Goal: Information Seeking & Learning: Compare options

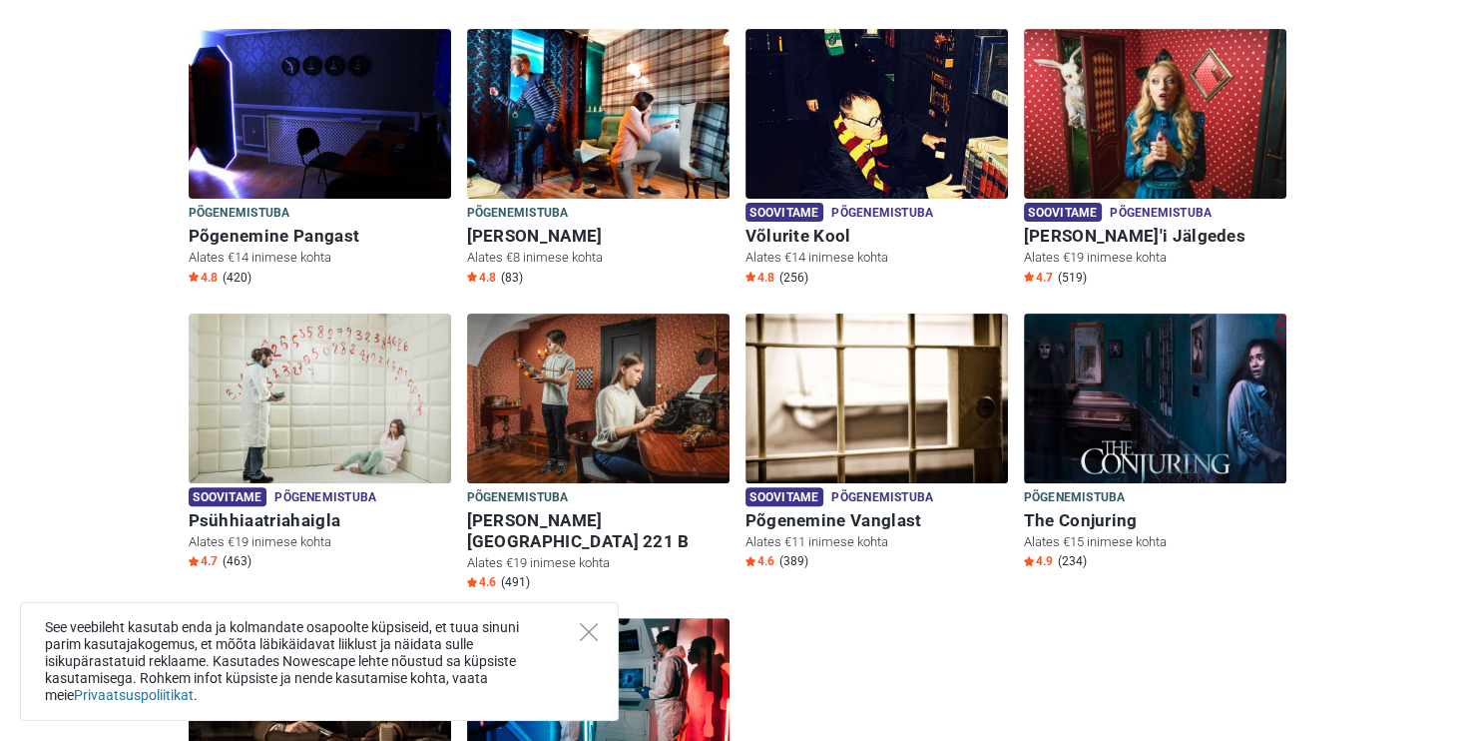
scroll to position [599, 0]
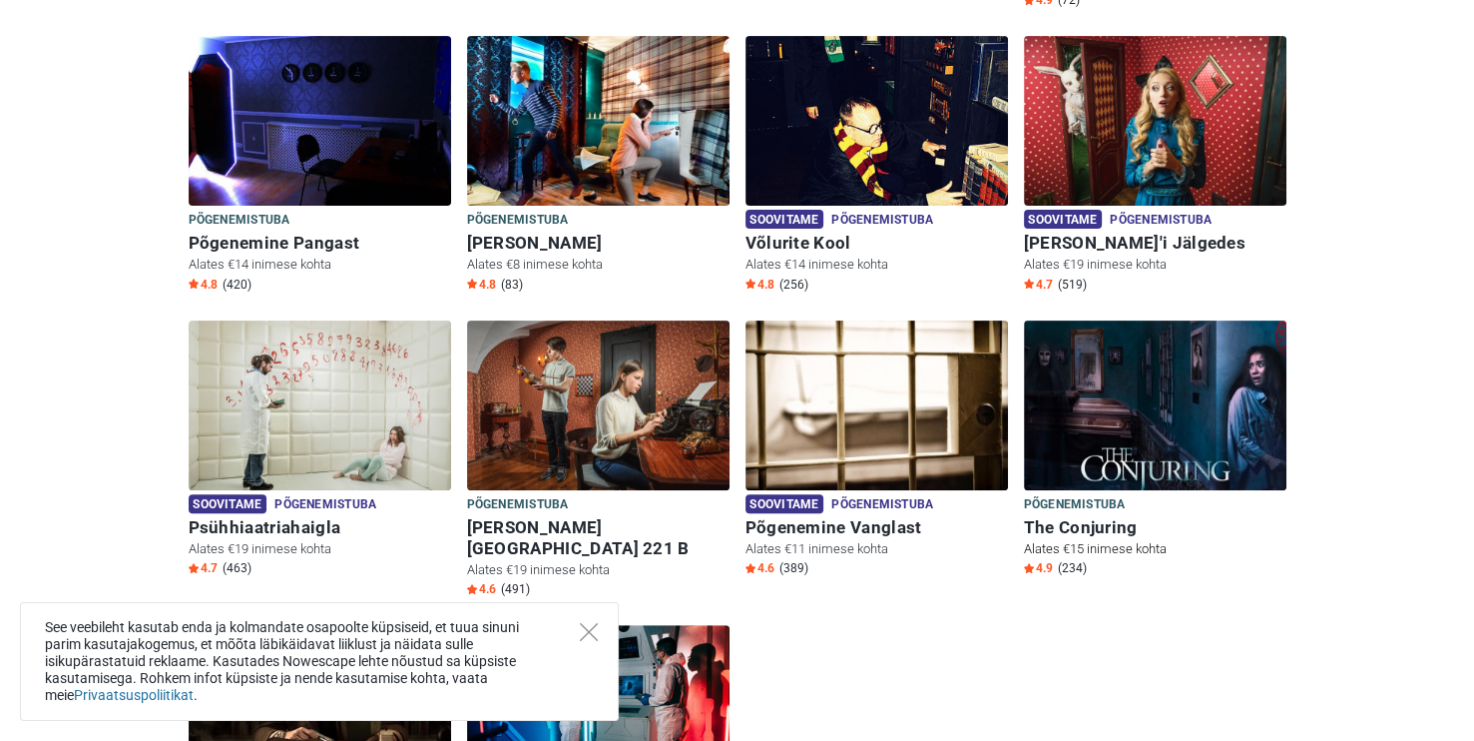
click at [1117, 395] on img at bounding box center [1155, 405] width 263 height 170
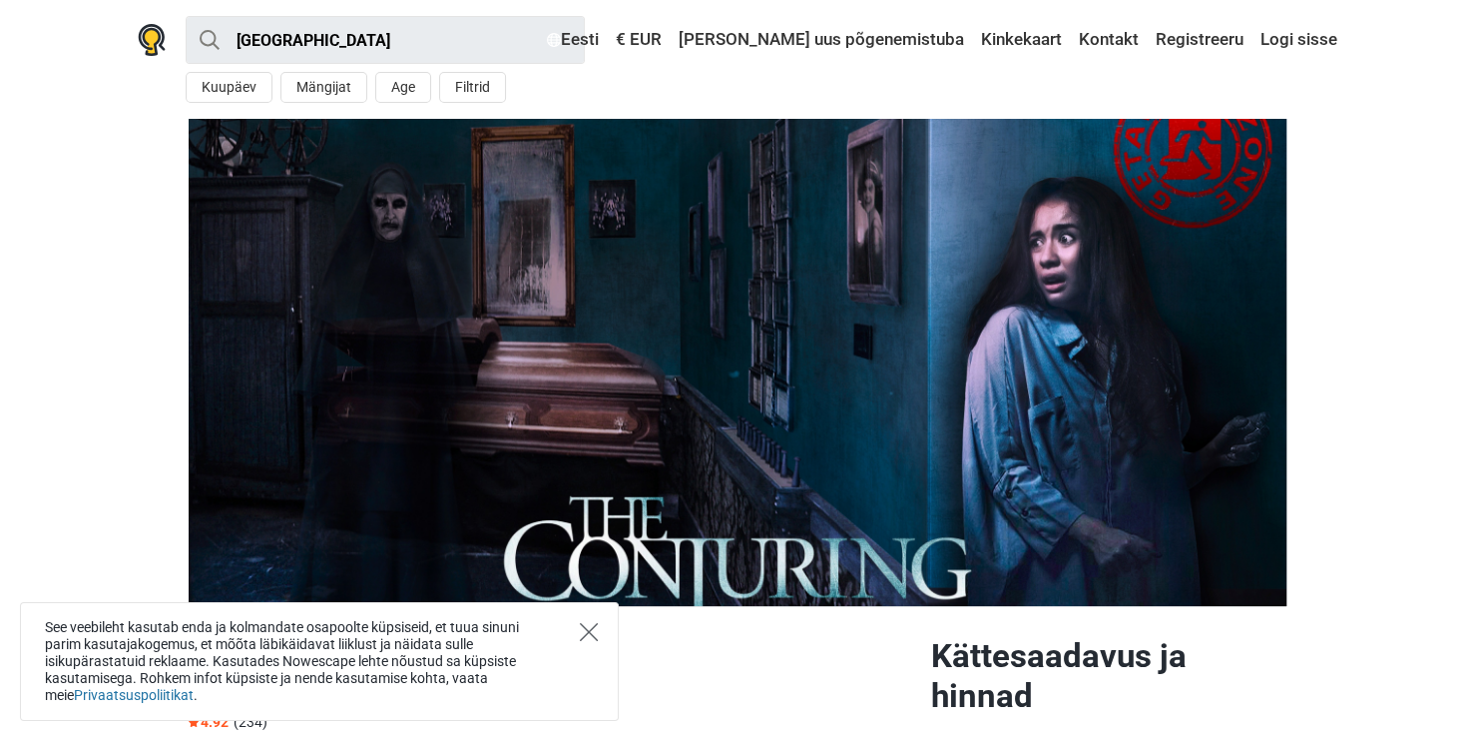
click at [595, 632] on icon "Close" at bounding box center [589, 632] width 18 height 18
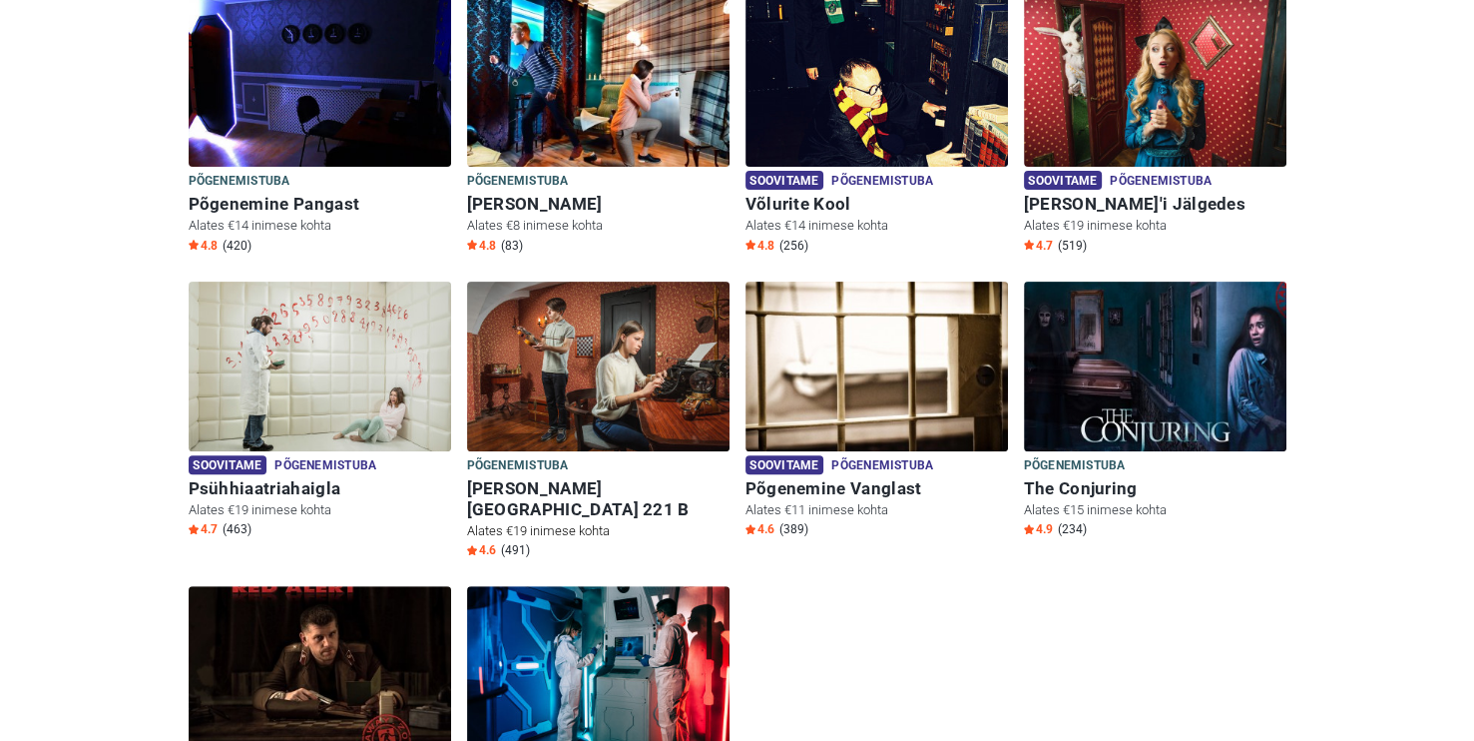
scroll to position [699, 0]
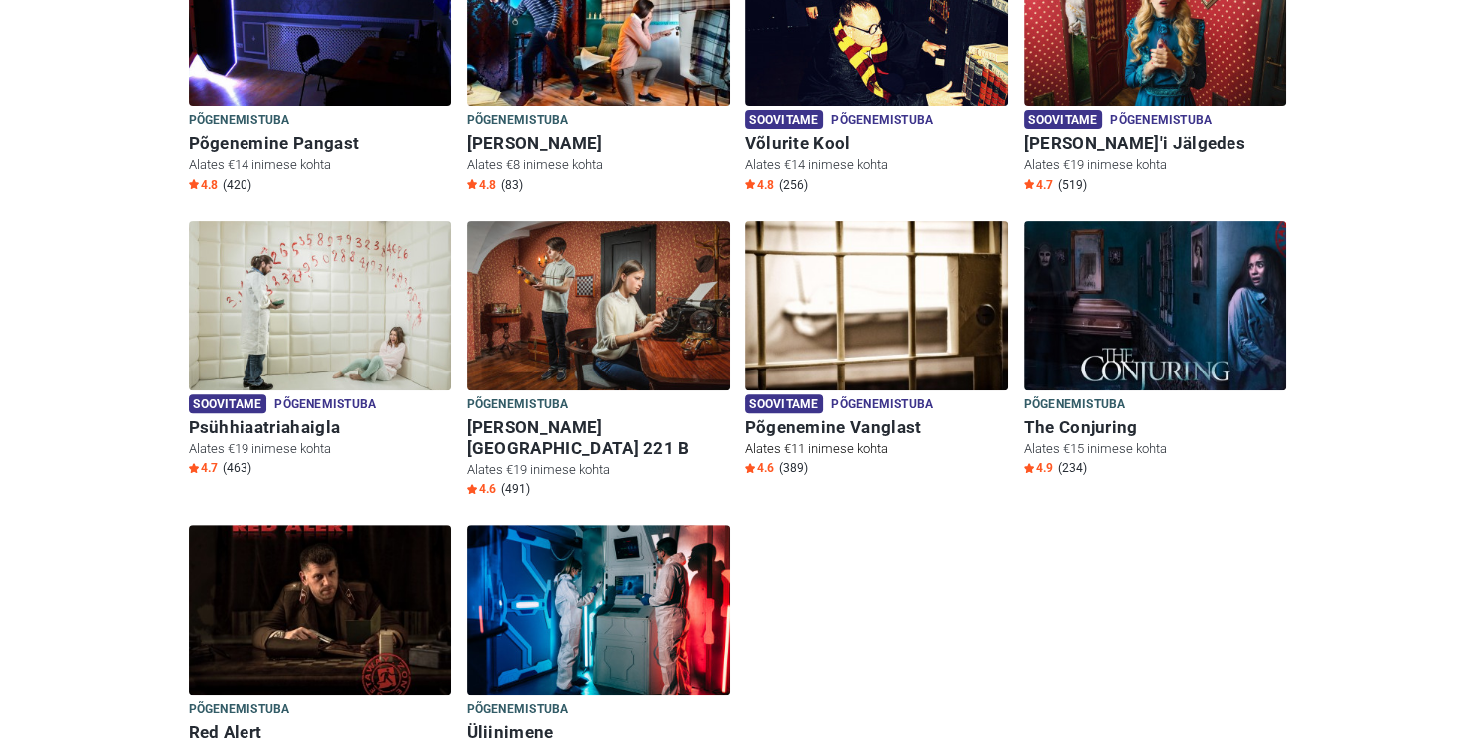
click at [929, 242] on img at bounding box center [877, 306] width 263 height 170
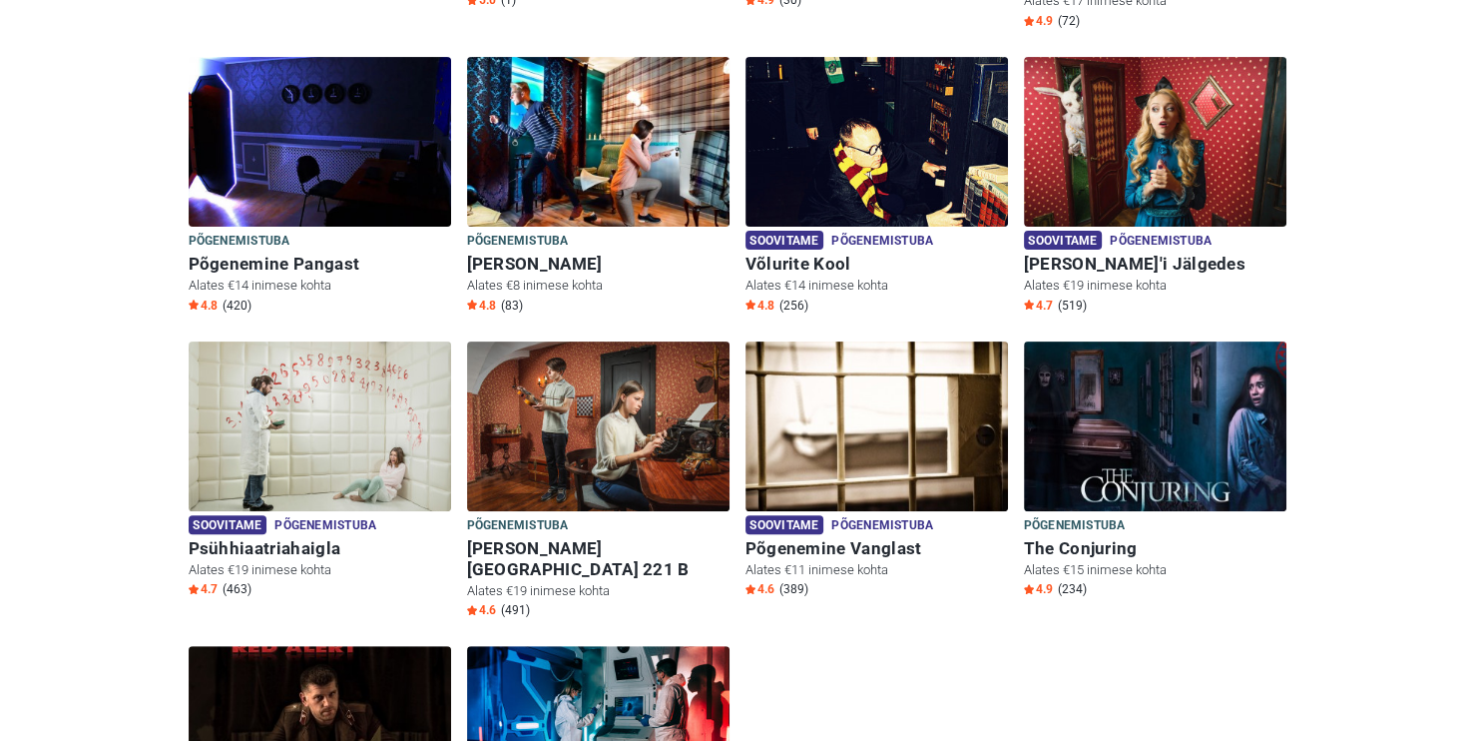
scroll to position [599, 0]
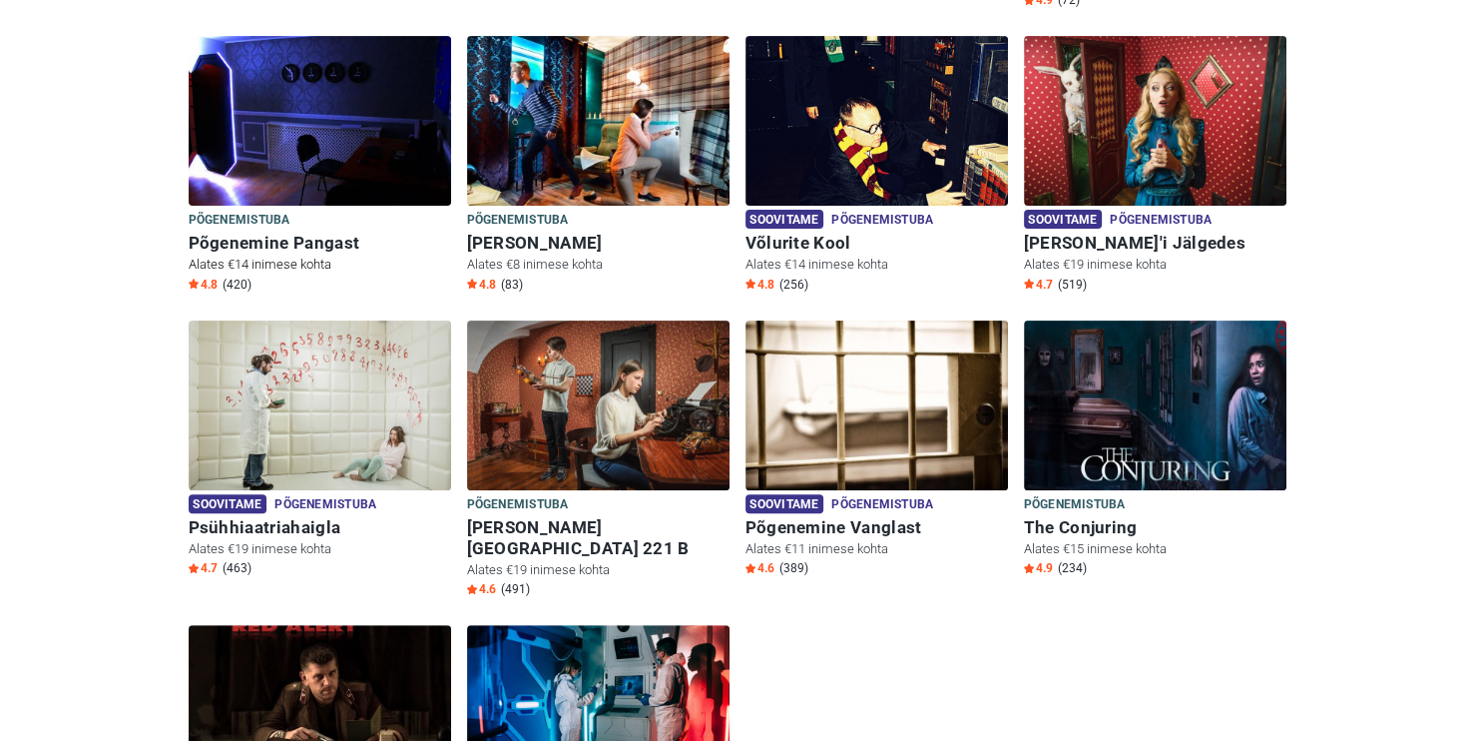
click at [389, 108] on img at bounding box center [320, 121] width 263 height 170
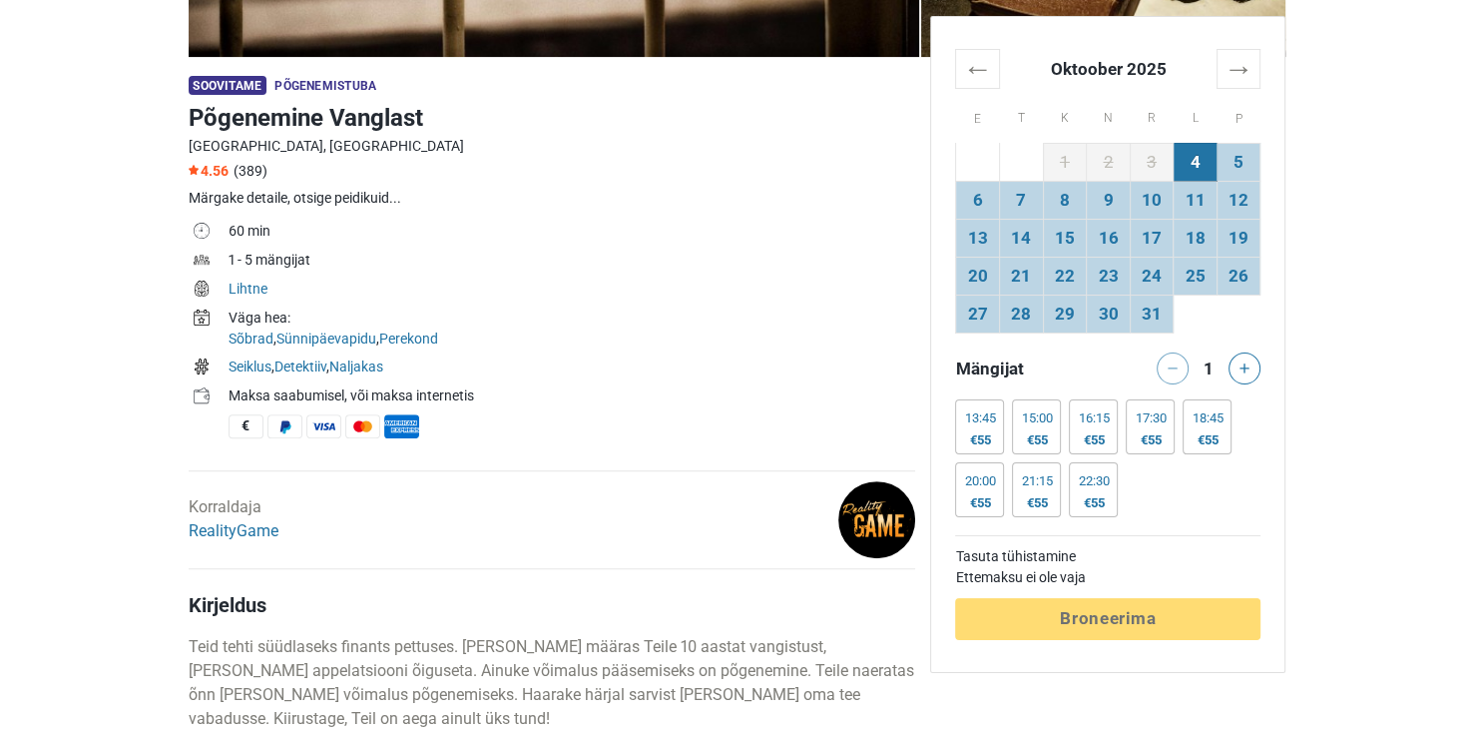
scroll to position [499, 0]
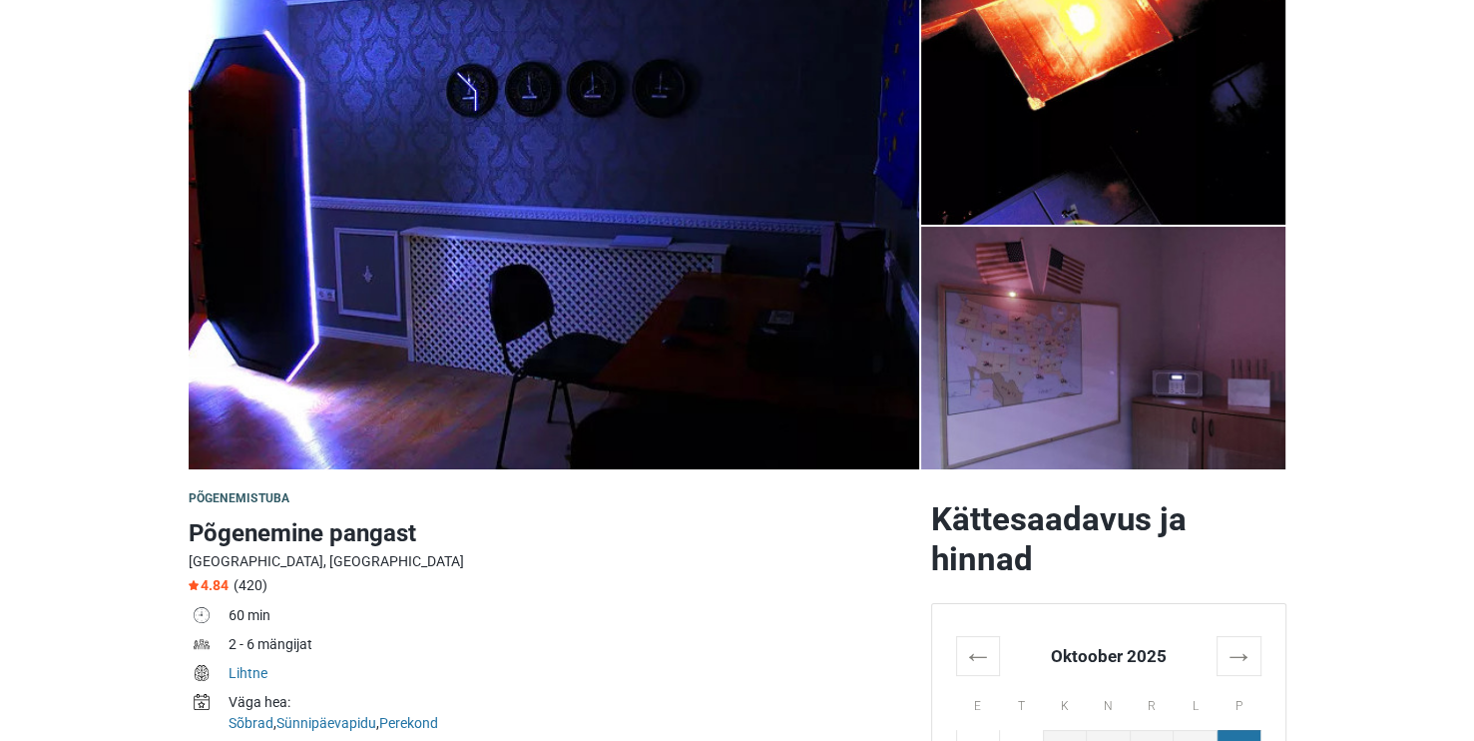
scroll to position [100, 0]
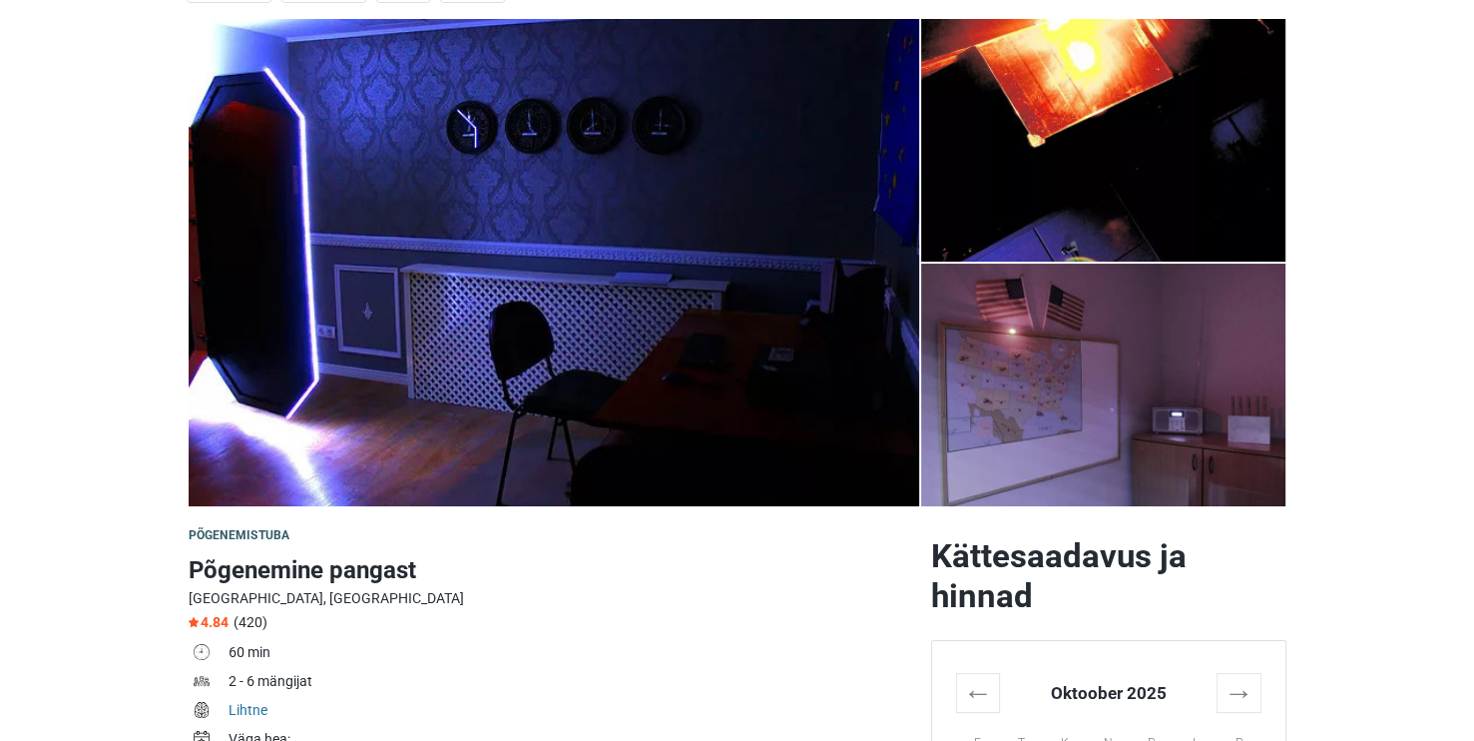
drag, startPoint x: 67, startPoint y: 86, endPoint x: 47, endPoint y: 67, distance: 27.5
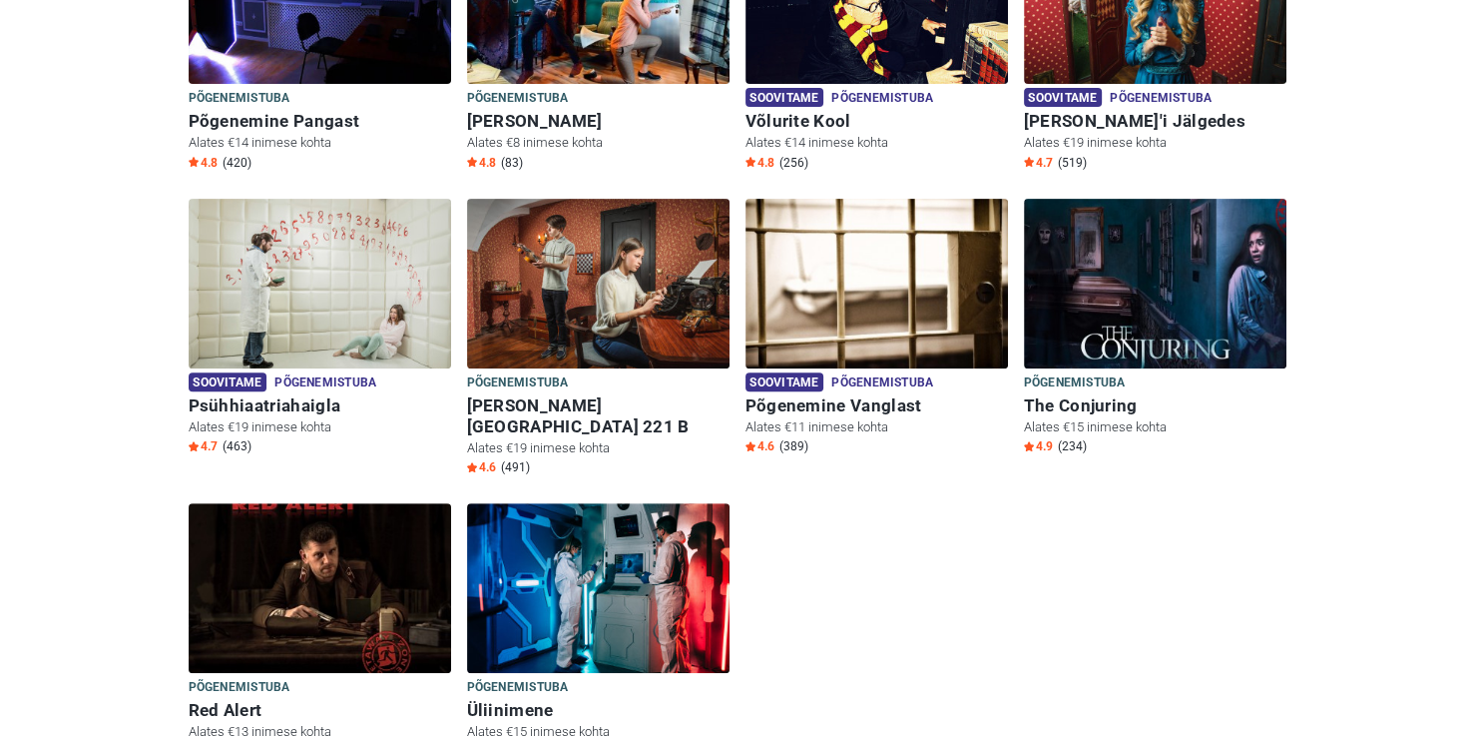
scroll to position [799, 0]
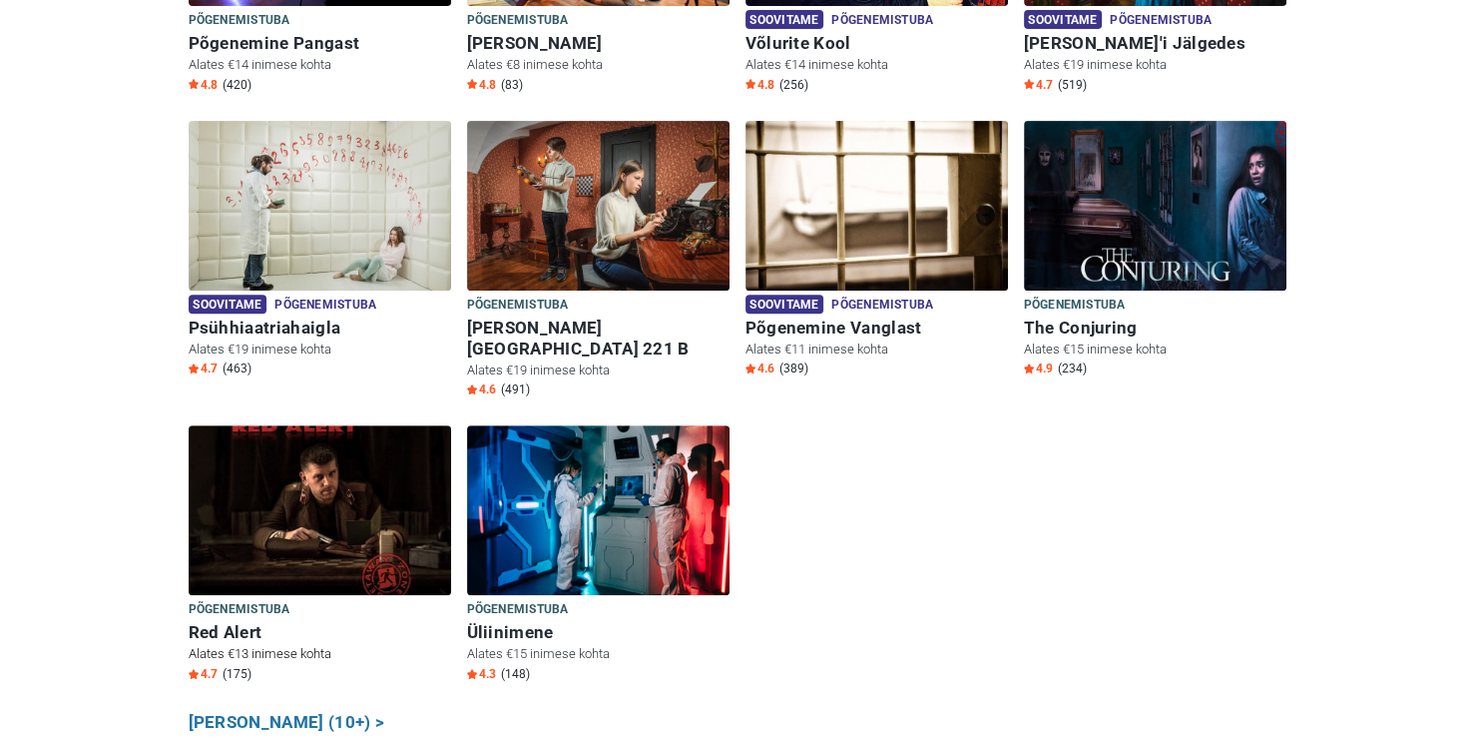
click at [289, 440] on img at bounding box center [320, 510] width 263 height 170
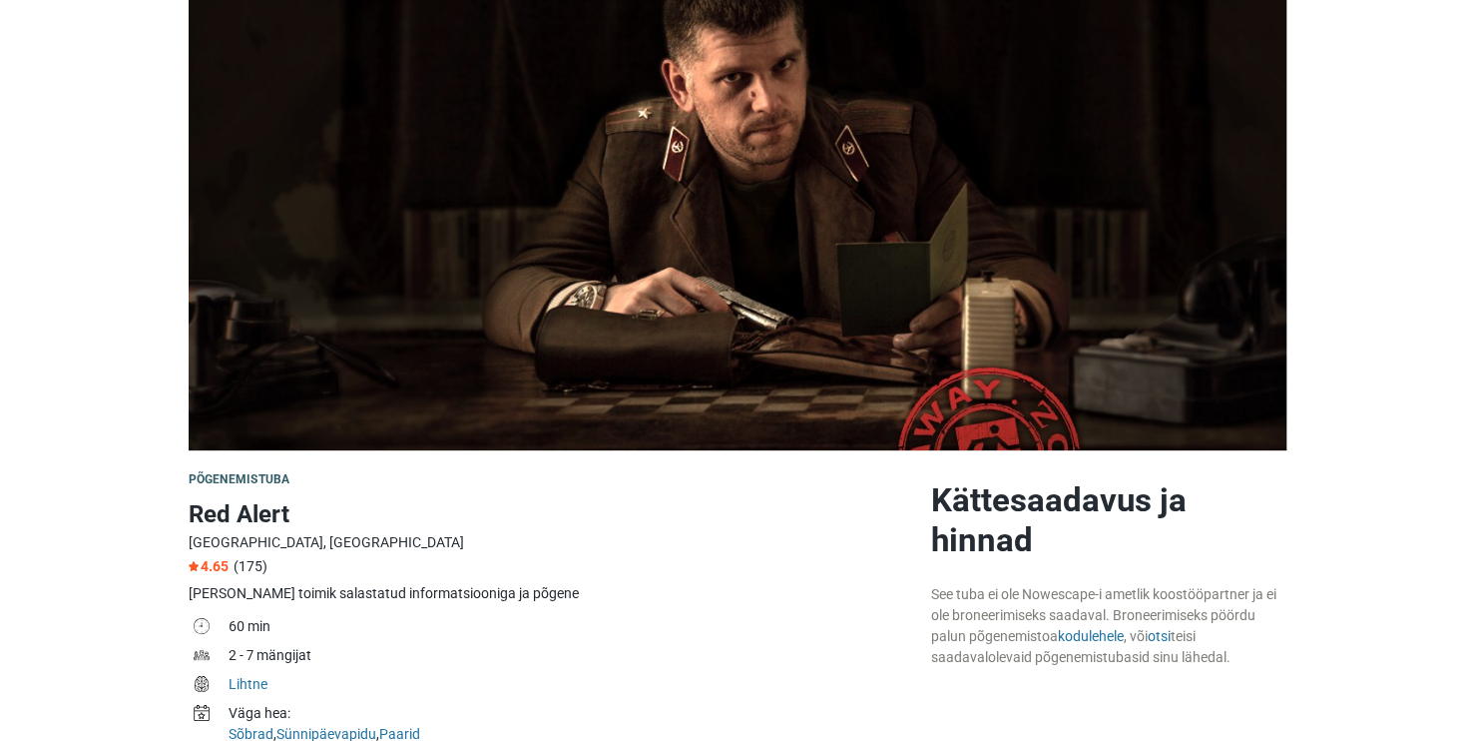
scroll to position [100, 0]
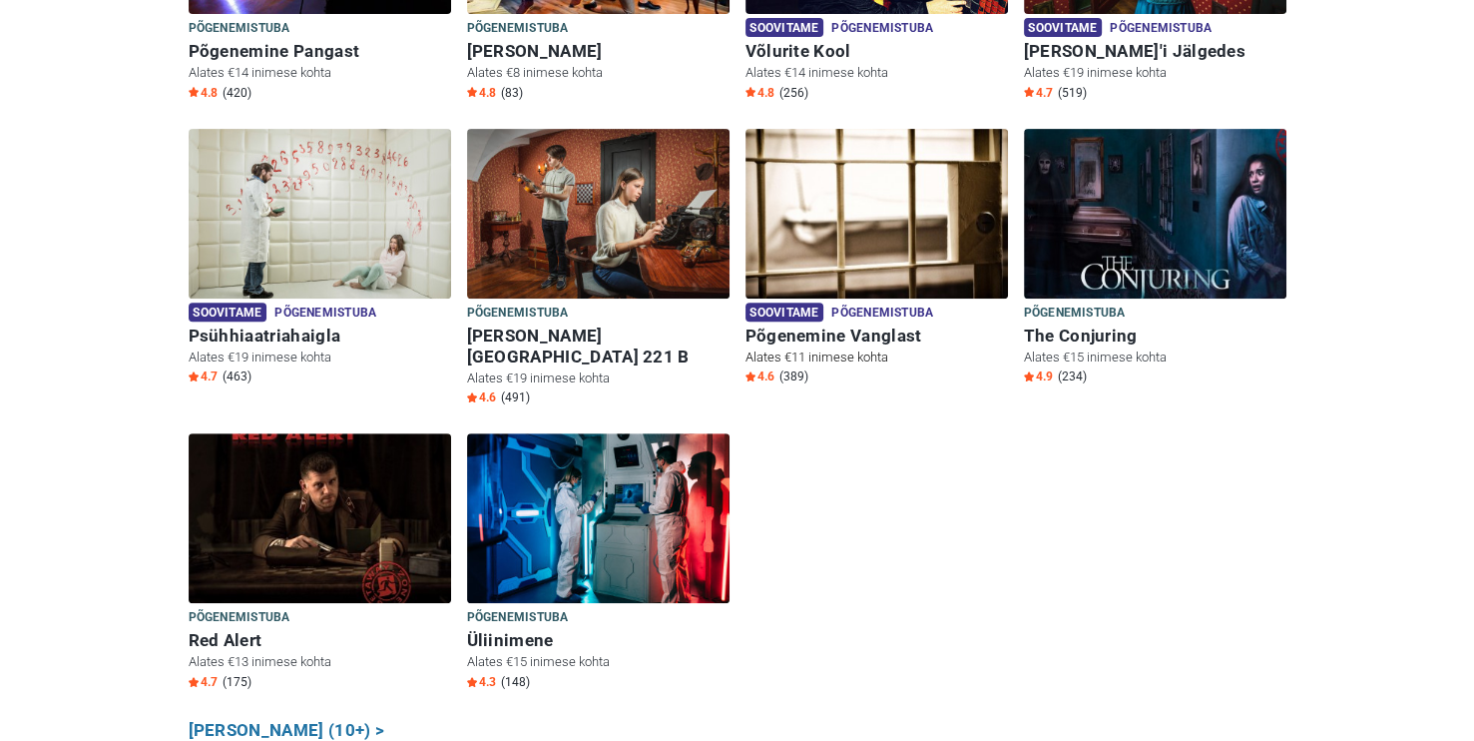
scroll to position [799, 0]
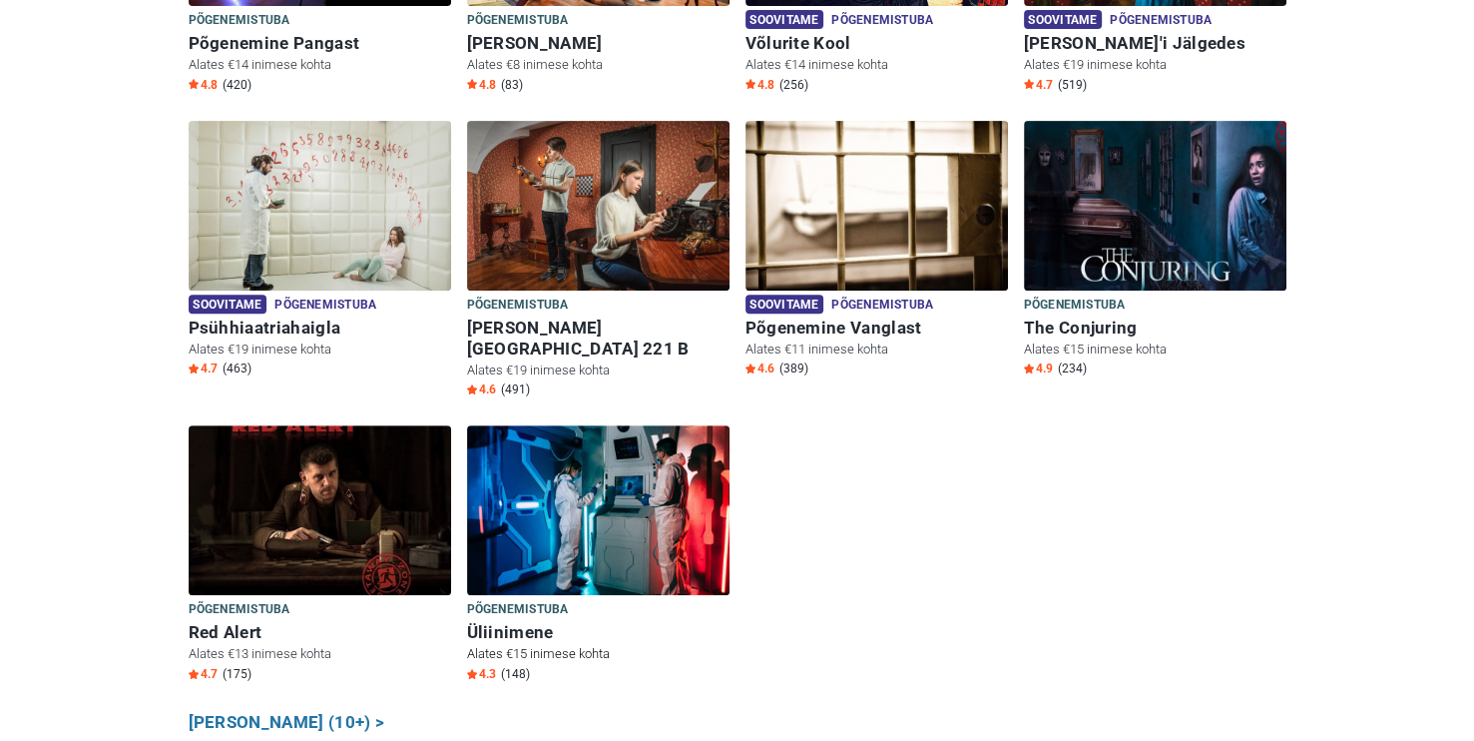
click at [554, 499] on img at bounding box center [598, 510] width 263 height 170
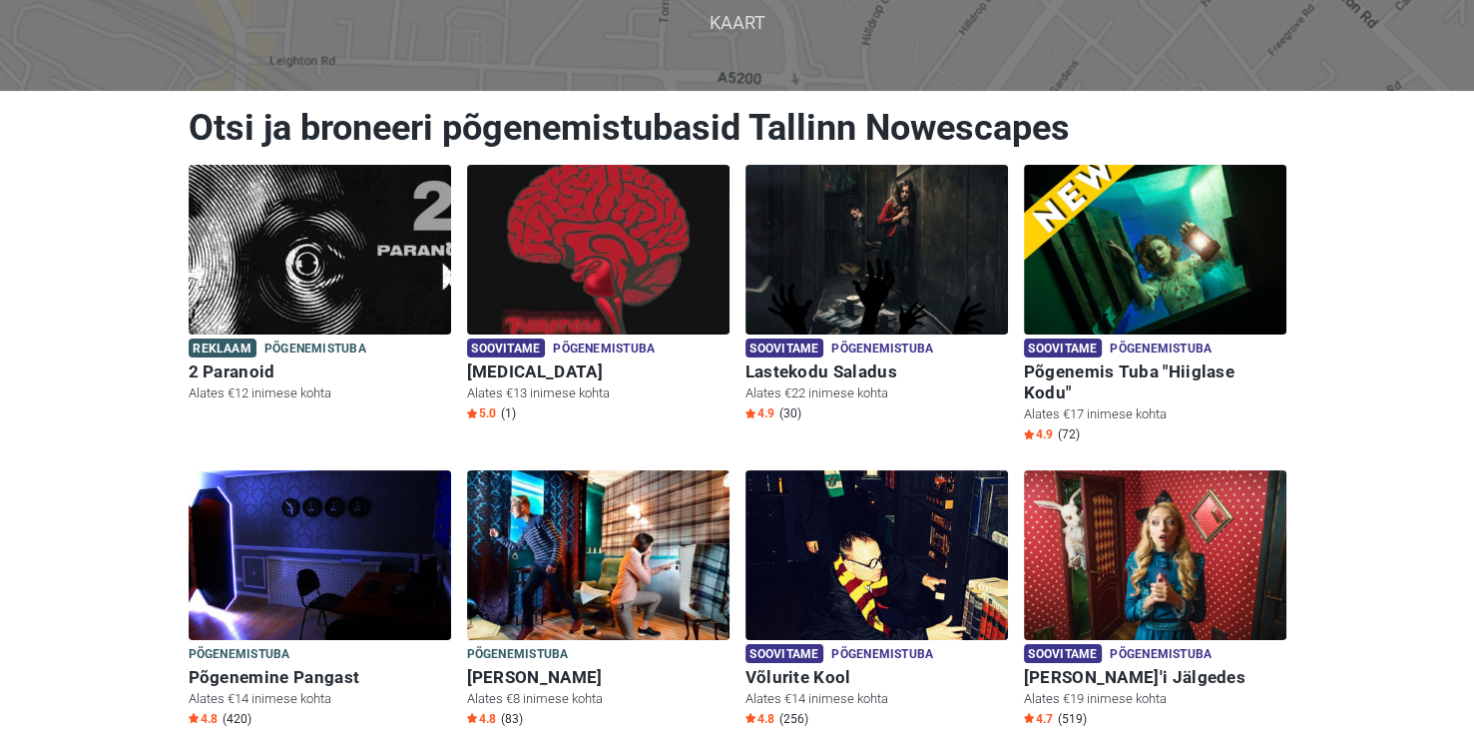
scroll to position [200, 0]
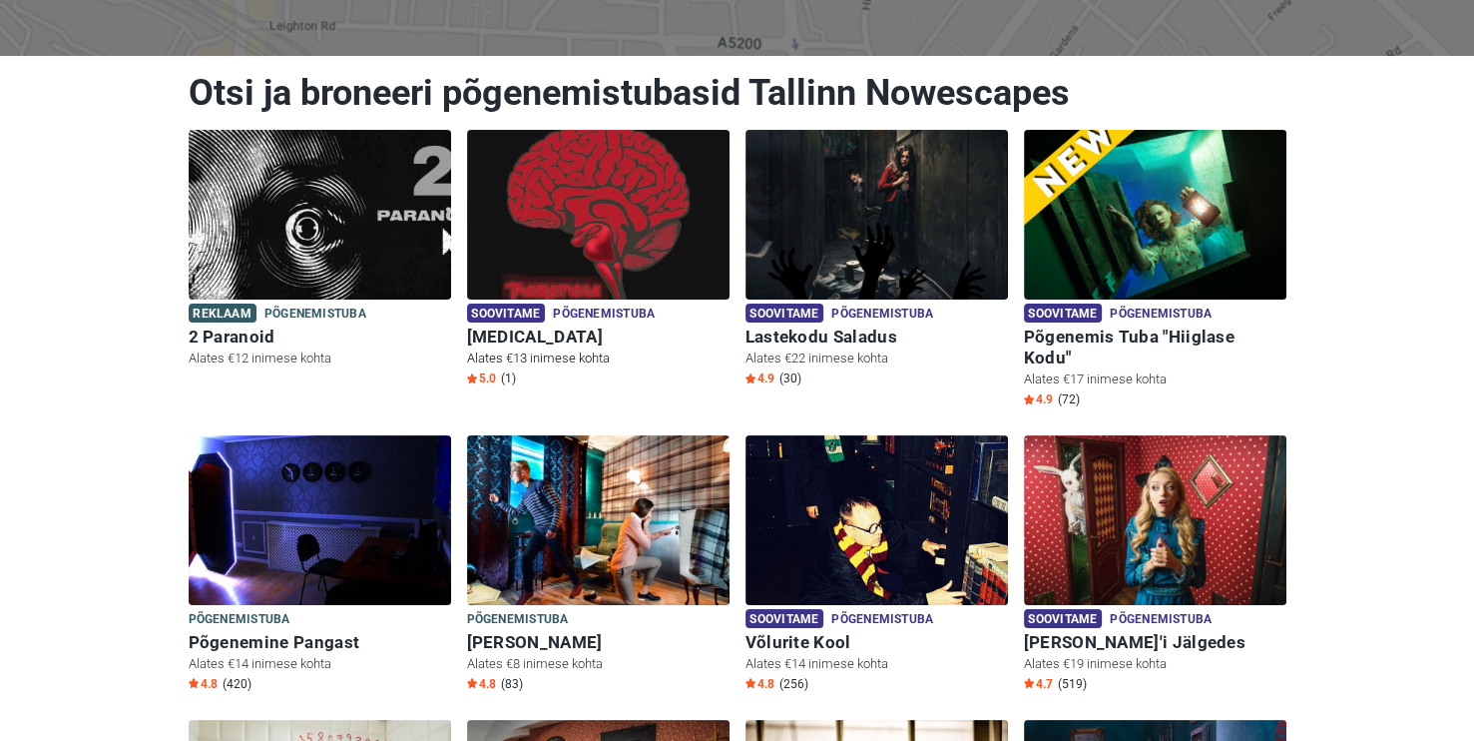
click at [557, 256] on img at bounding box center [598, 215] width 263 height 170
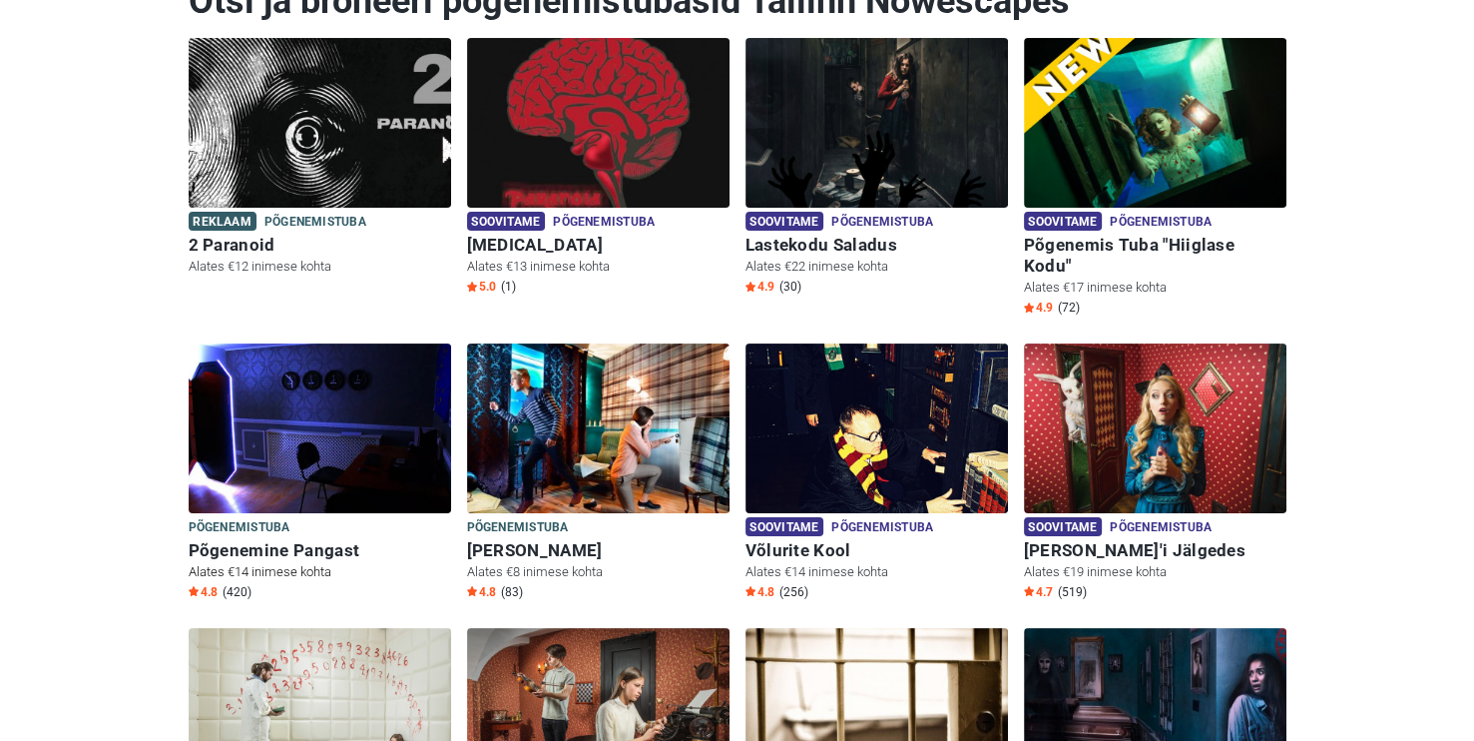
scroll to position [299, 0]
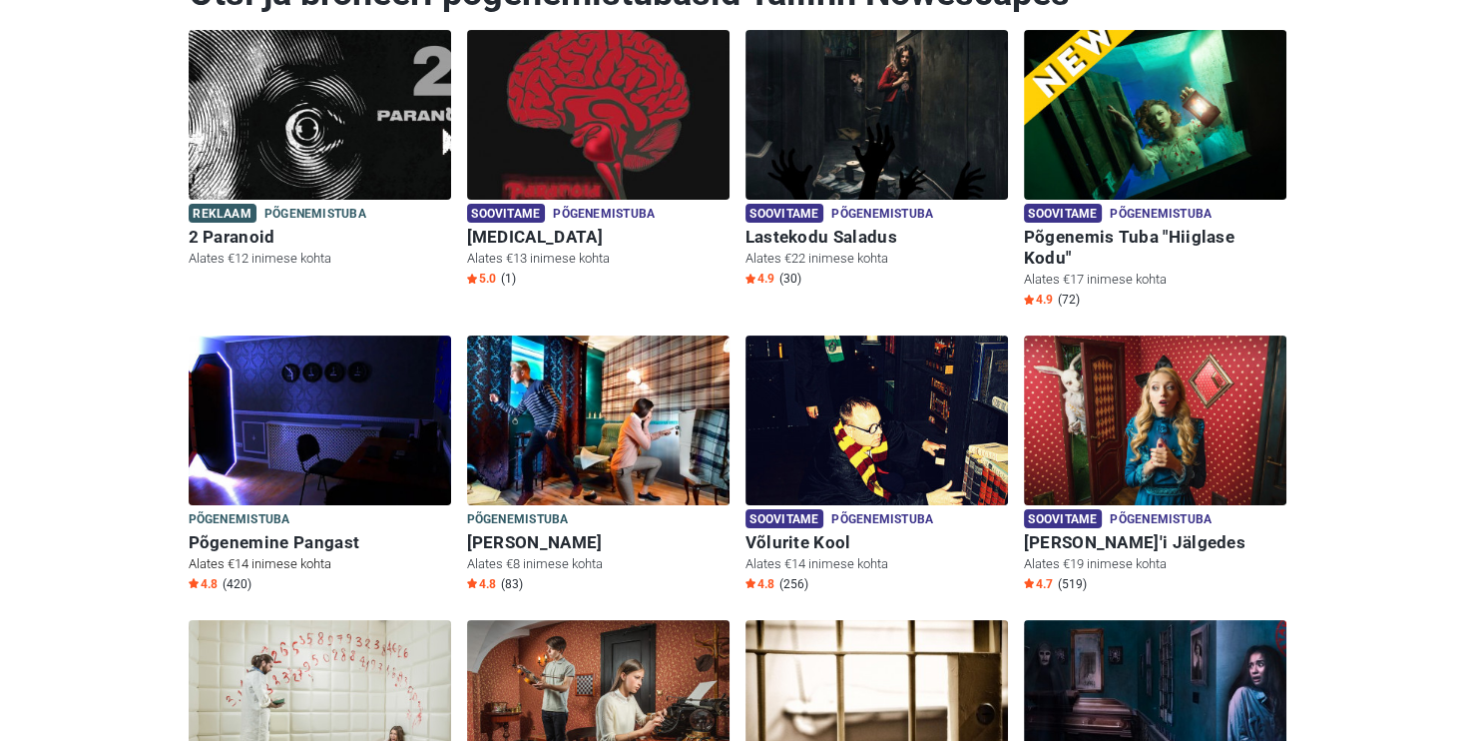
click at [427, 392] on img at bounding box center [320, 420] width 263 height 170
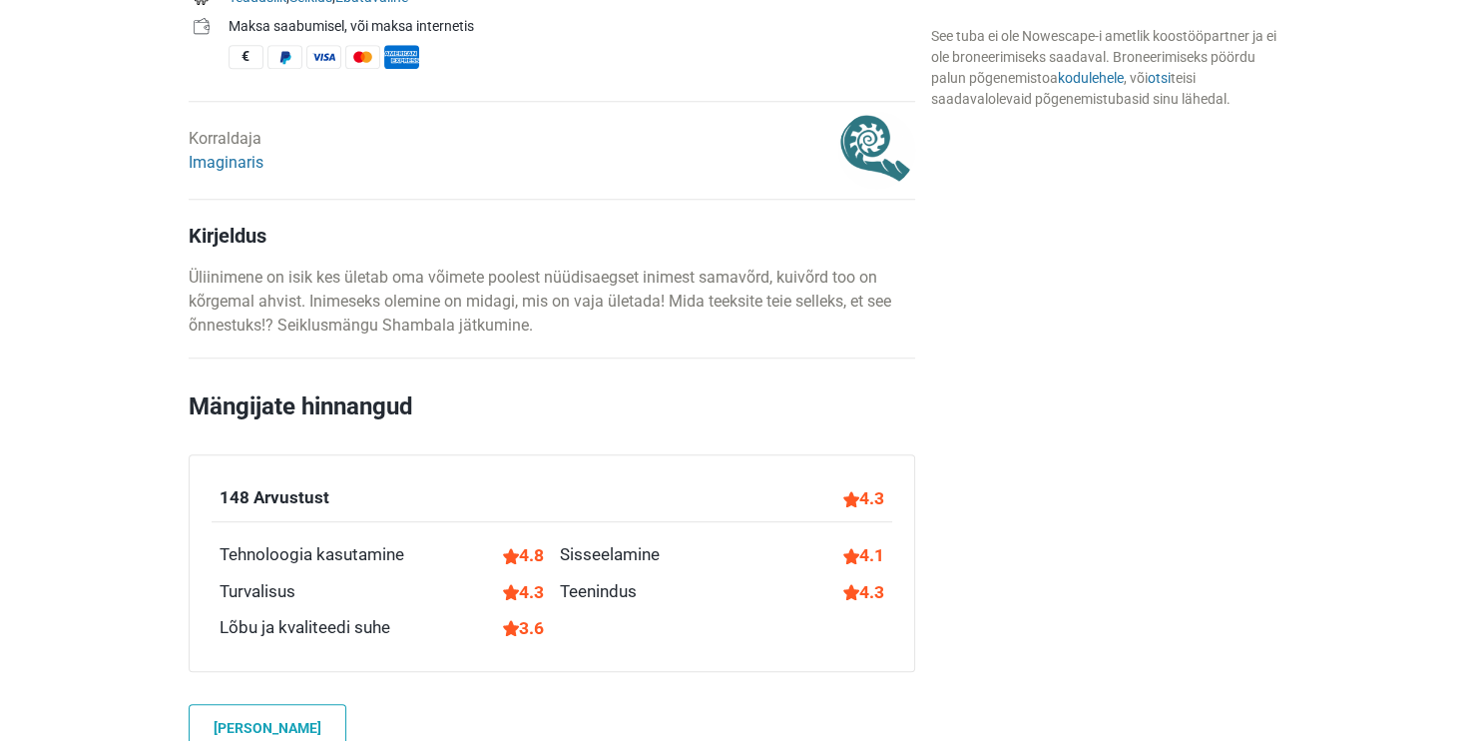
scroll to position [898, 0]
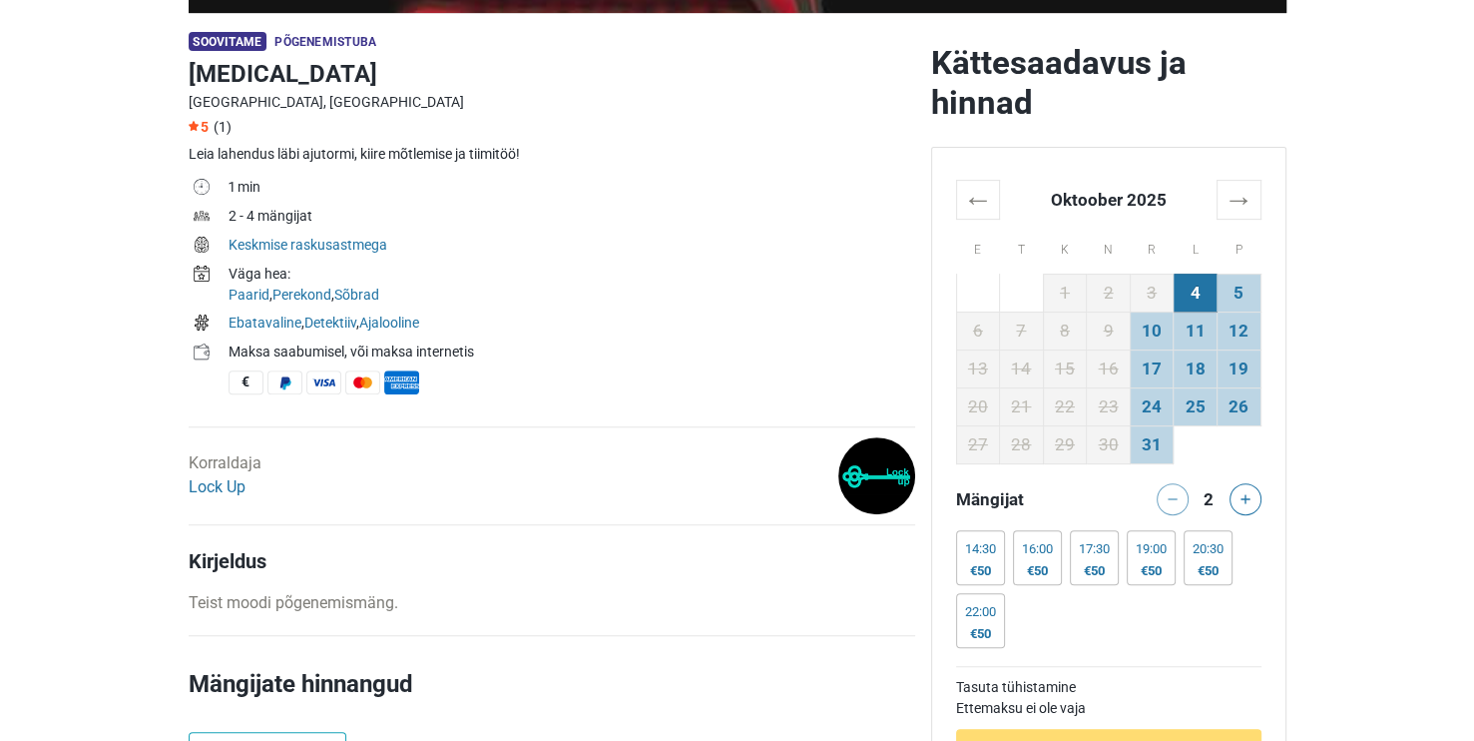
scroll to position [599, 0]
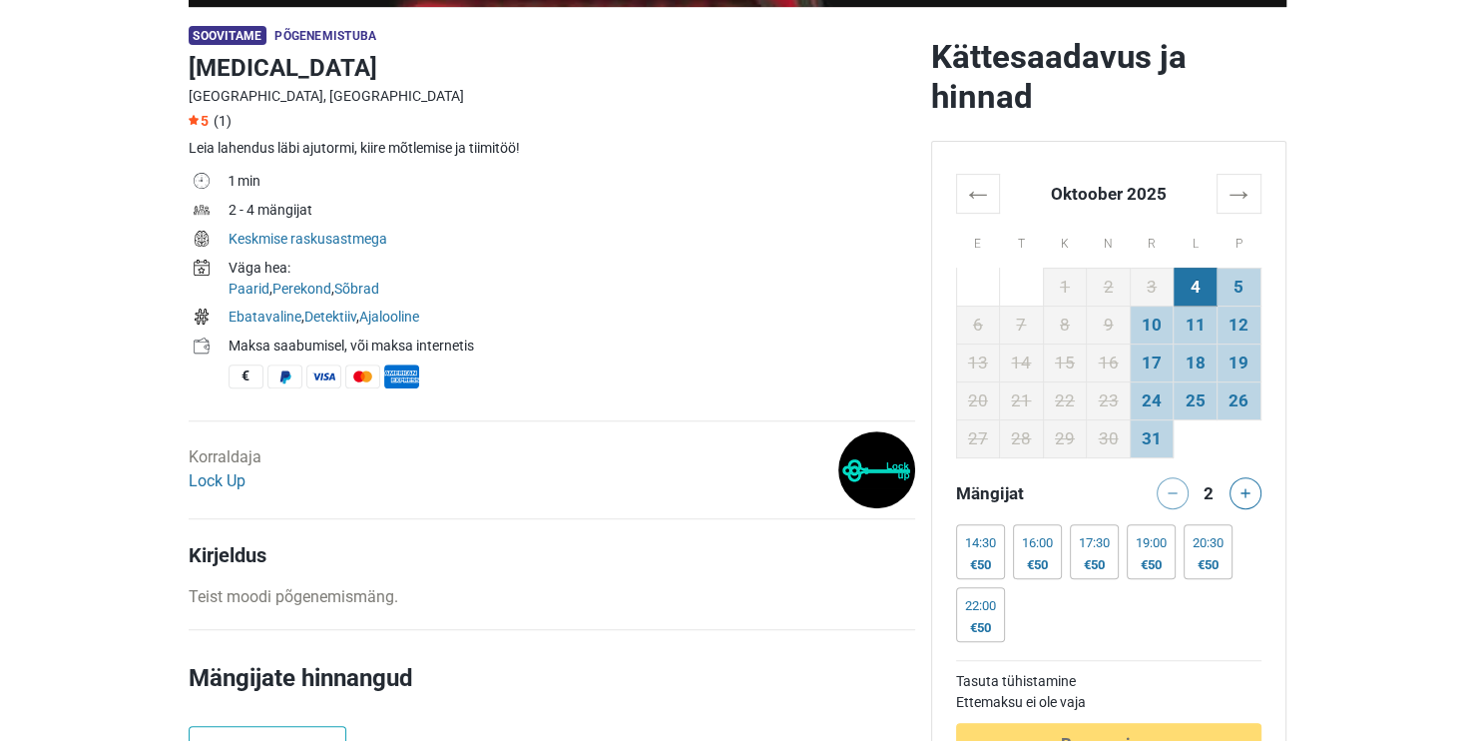
drag, startPoint x: 534, startPoint y: 333, endPoint x: 137, endPoint y: 346, distance: 397.5
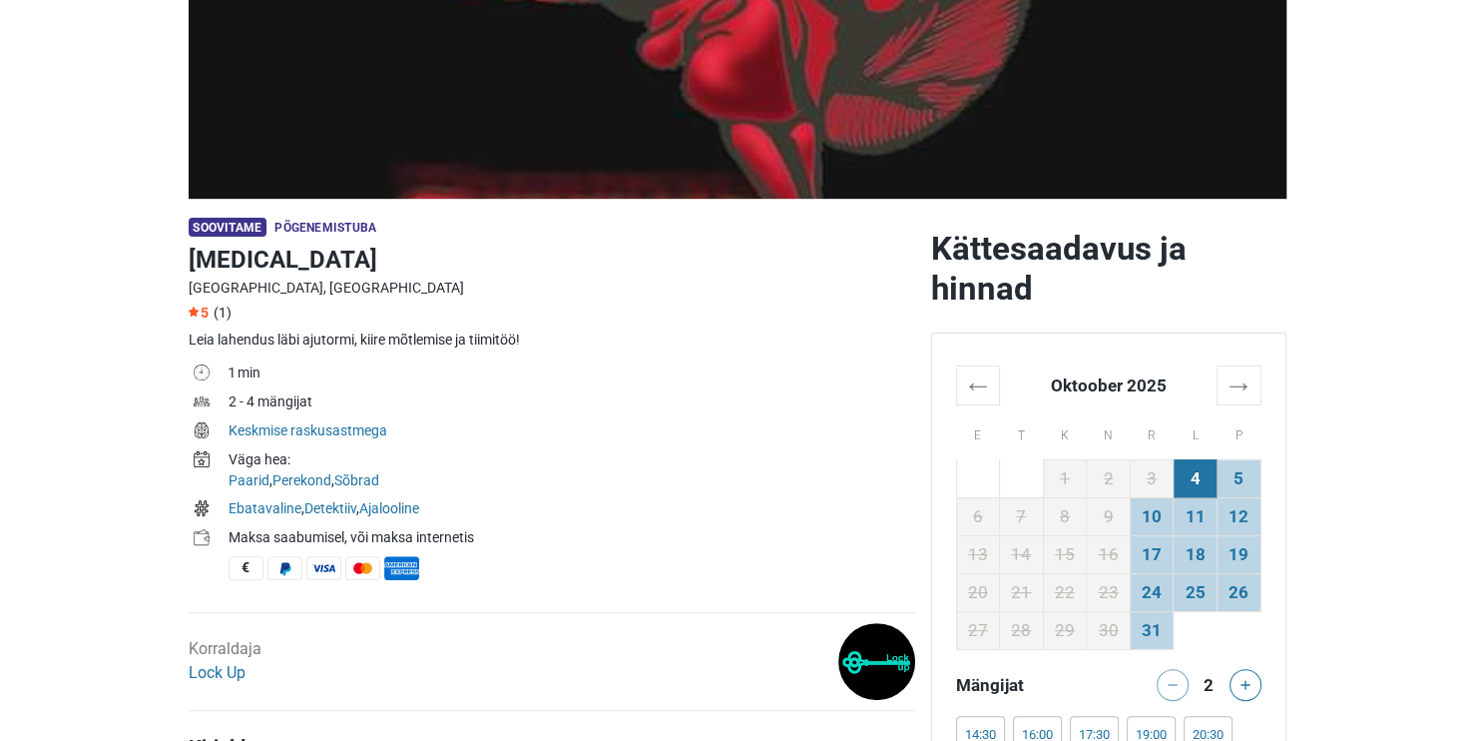
scroll to position [399, 0]
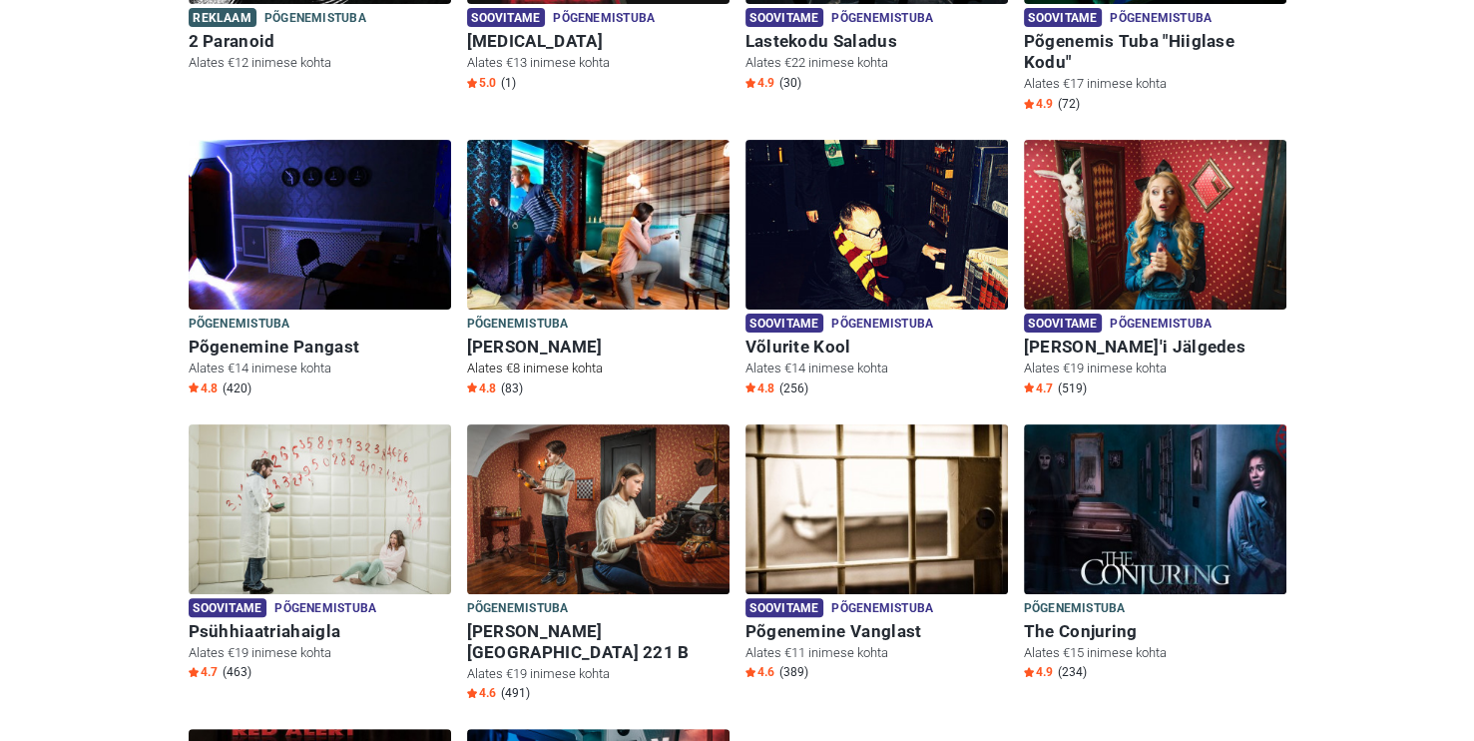
scroll to position [499, 0]
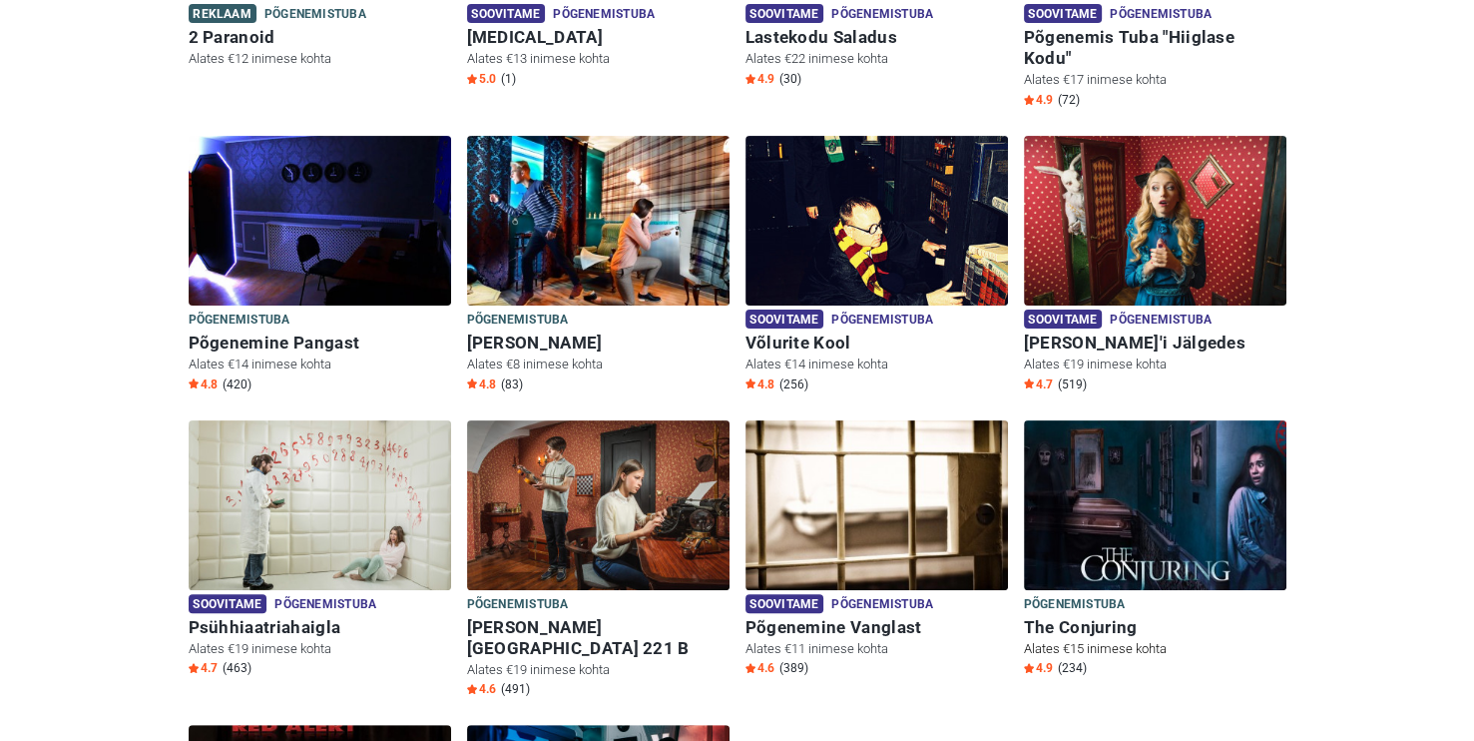
click at [1065, 467] on img at bounding box center [1155, 505] width 263 height 170
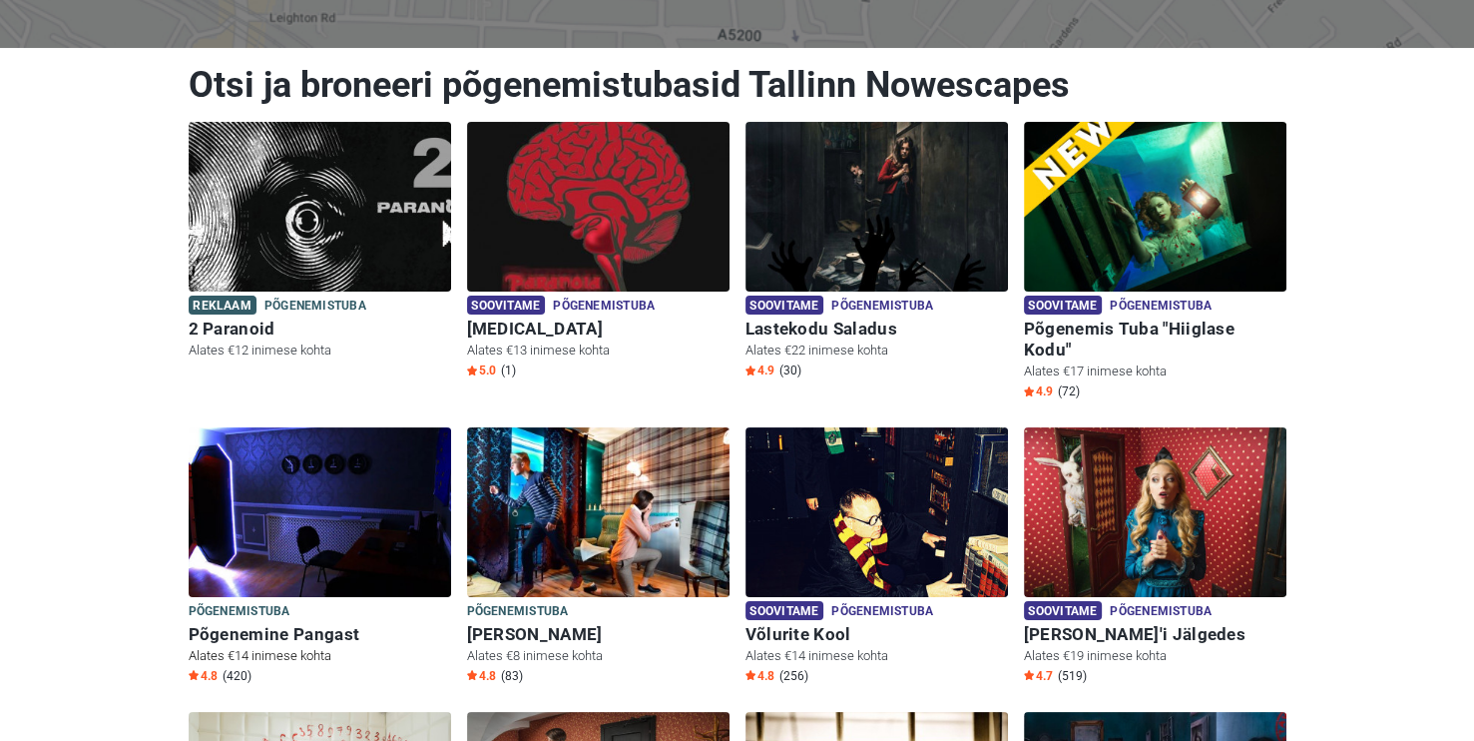
scroll to position [200, 0]
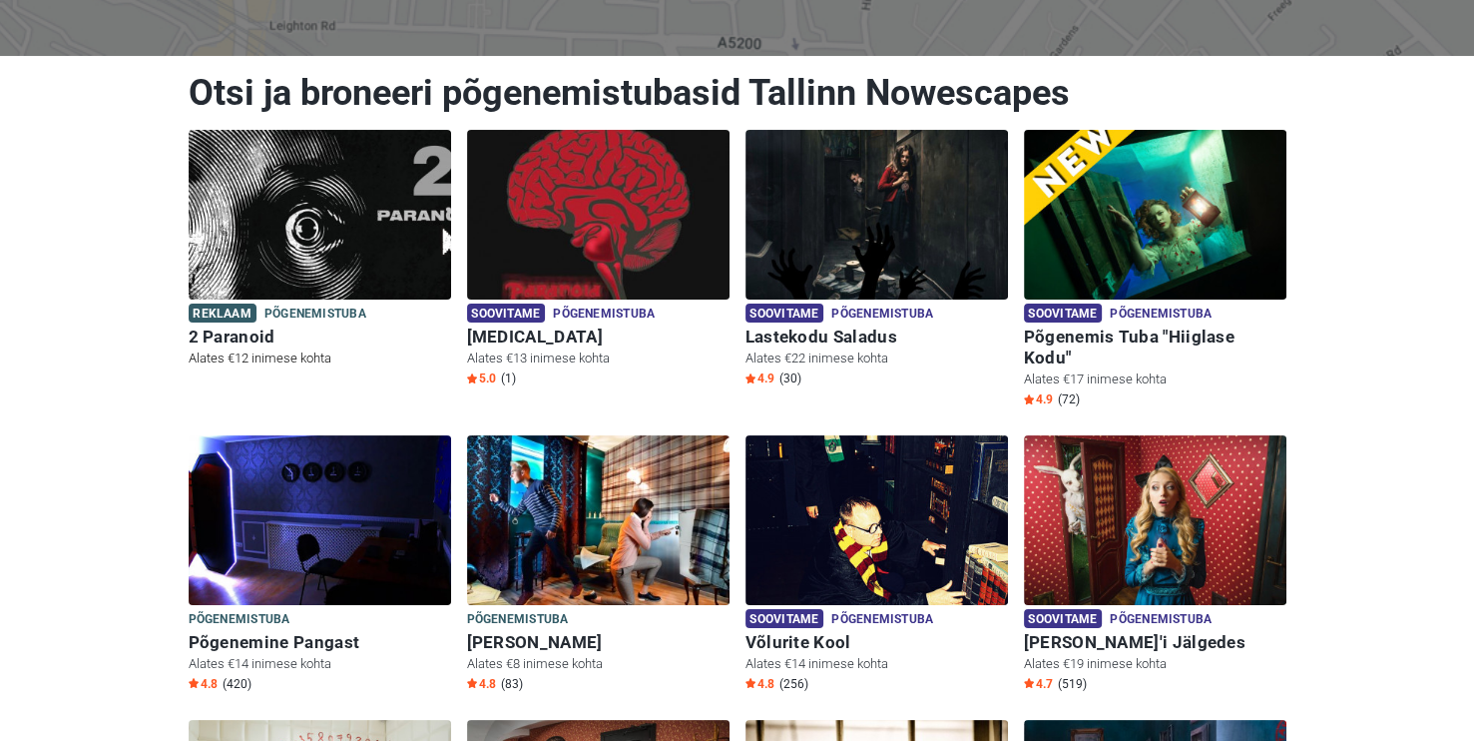
click at [330, 203] on img at bounding box center [320, 215] width 263 height 170
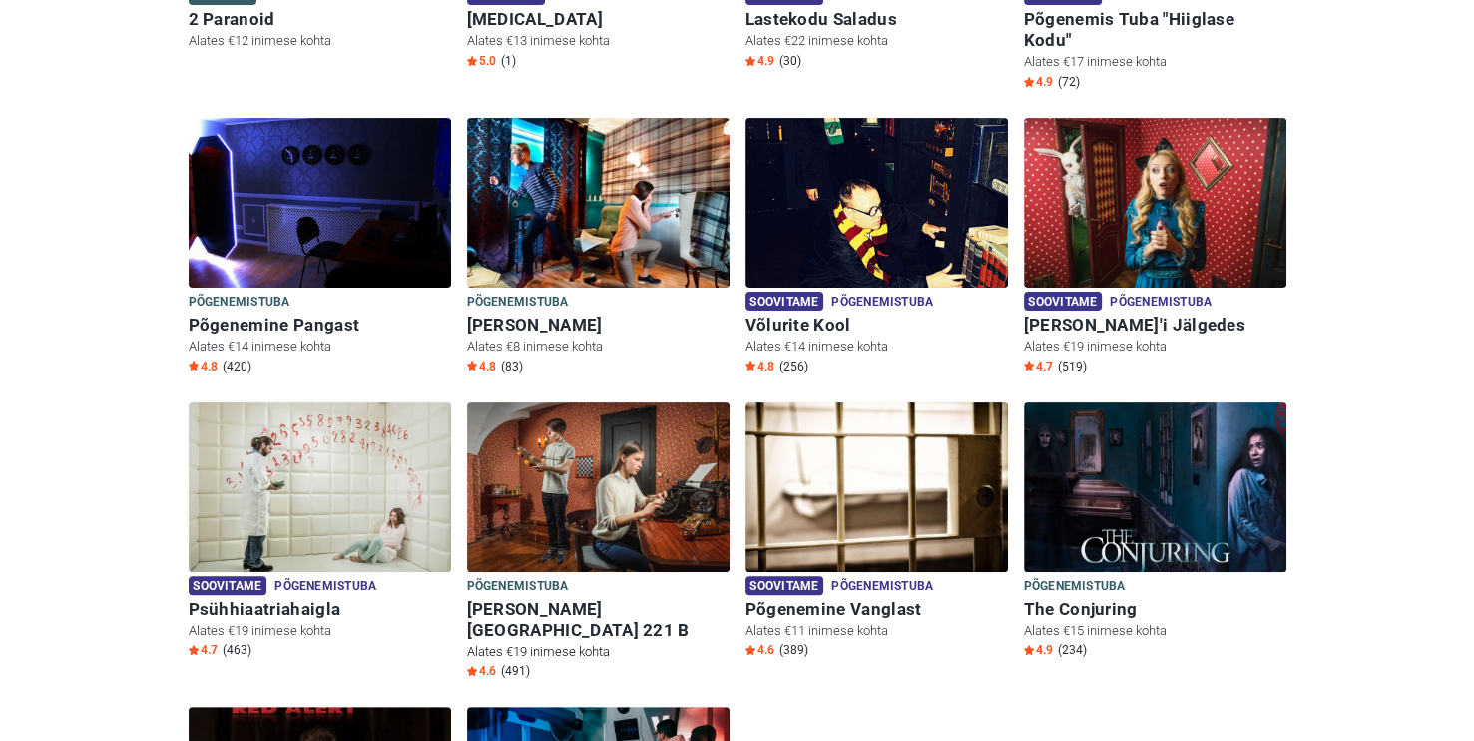
scroll to position [499, 0]
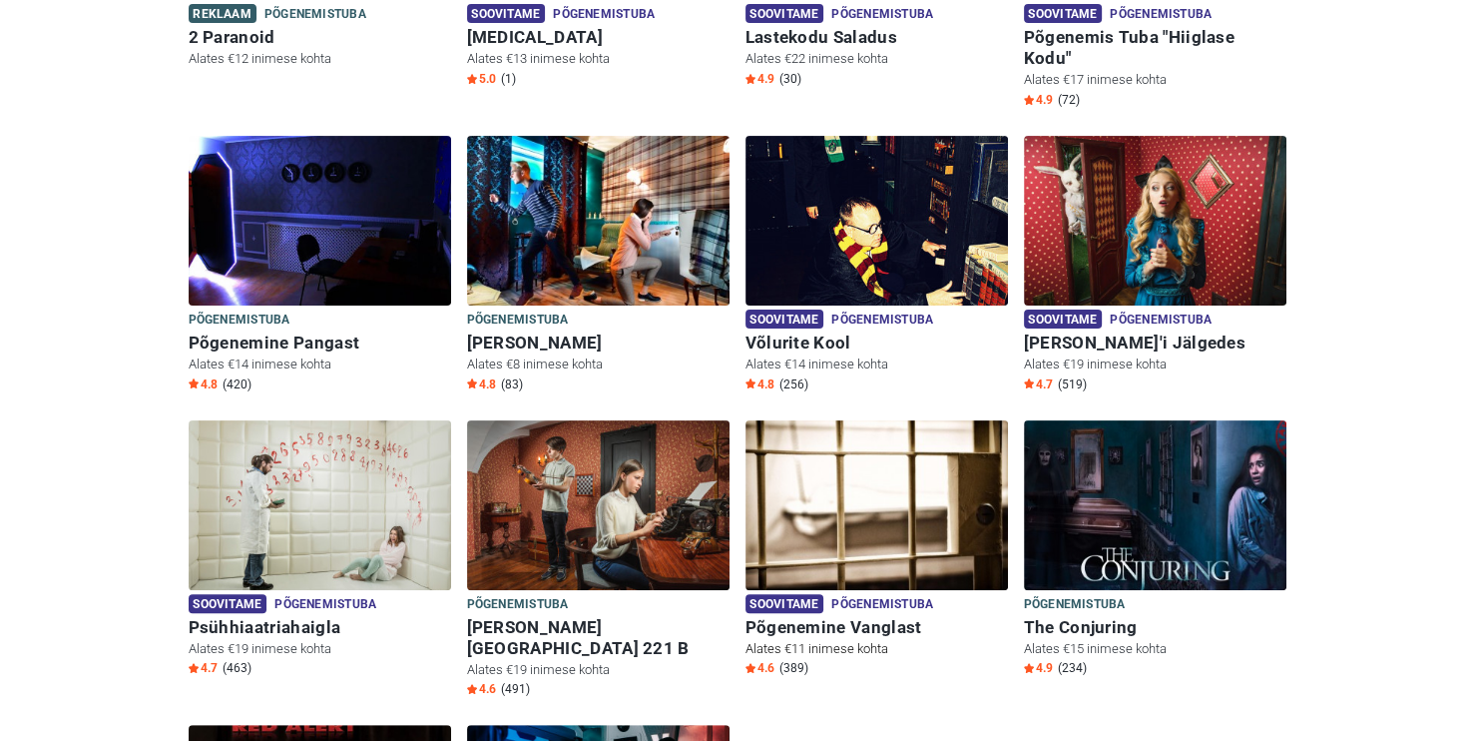
click at [891, 494] on img at bounding box center [877, 505] width 263 height 170
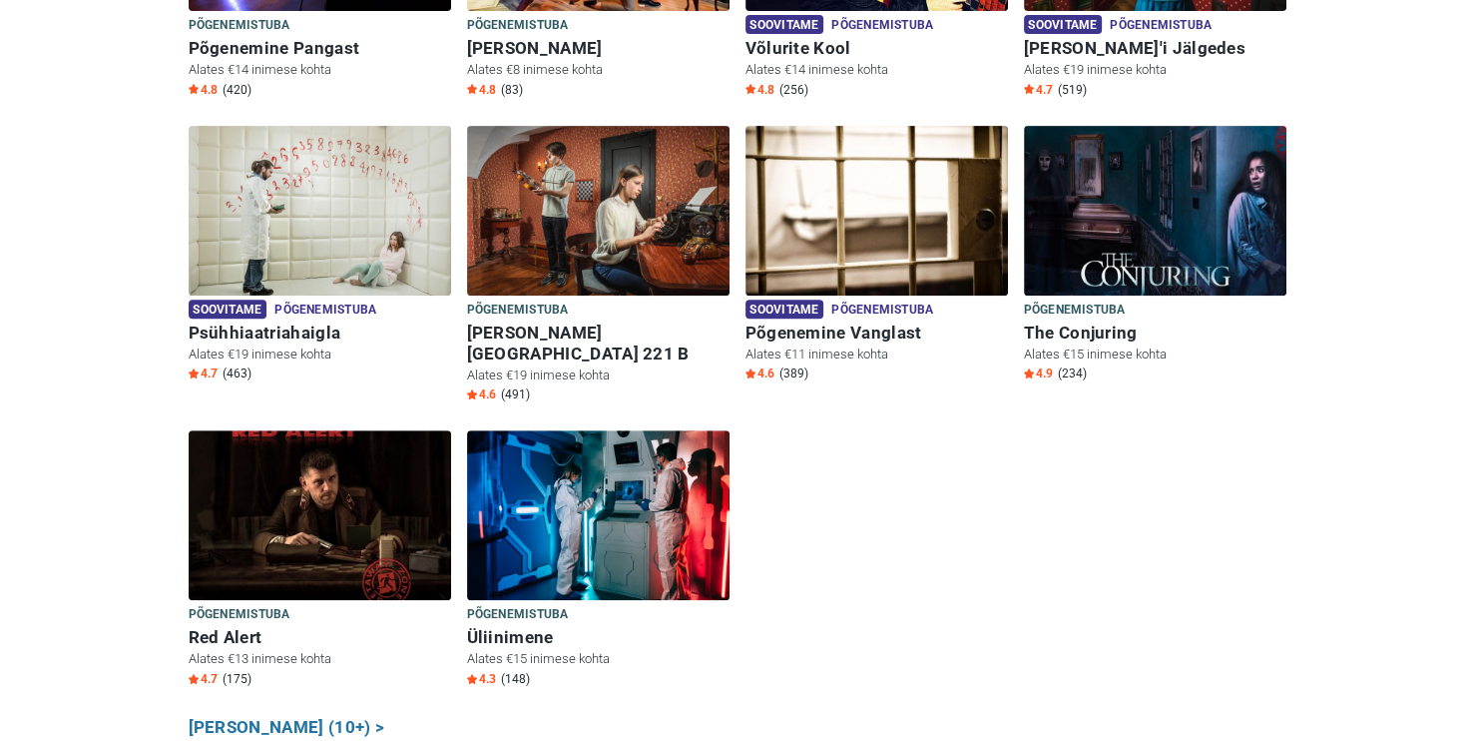
scroll to position [799, 0]
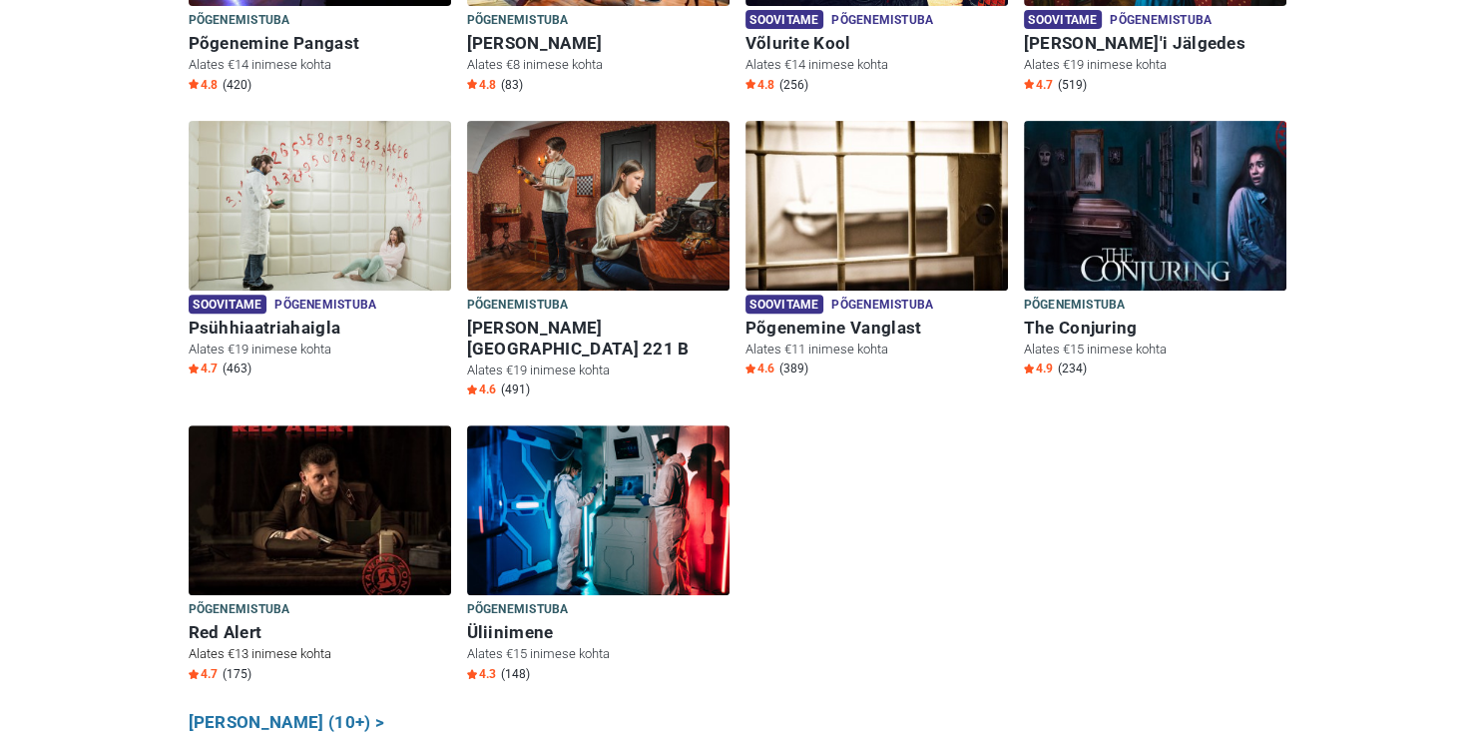
click at [374, 448] on img at bounding box center [320, 510] width 263 height 170
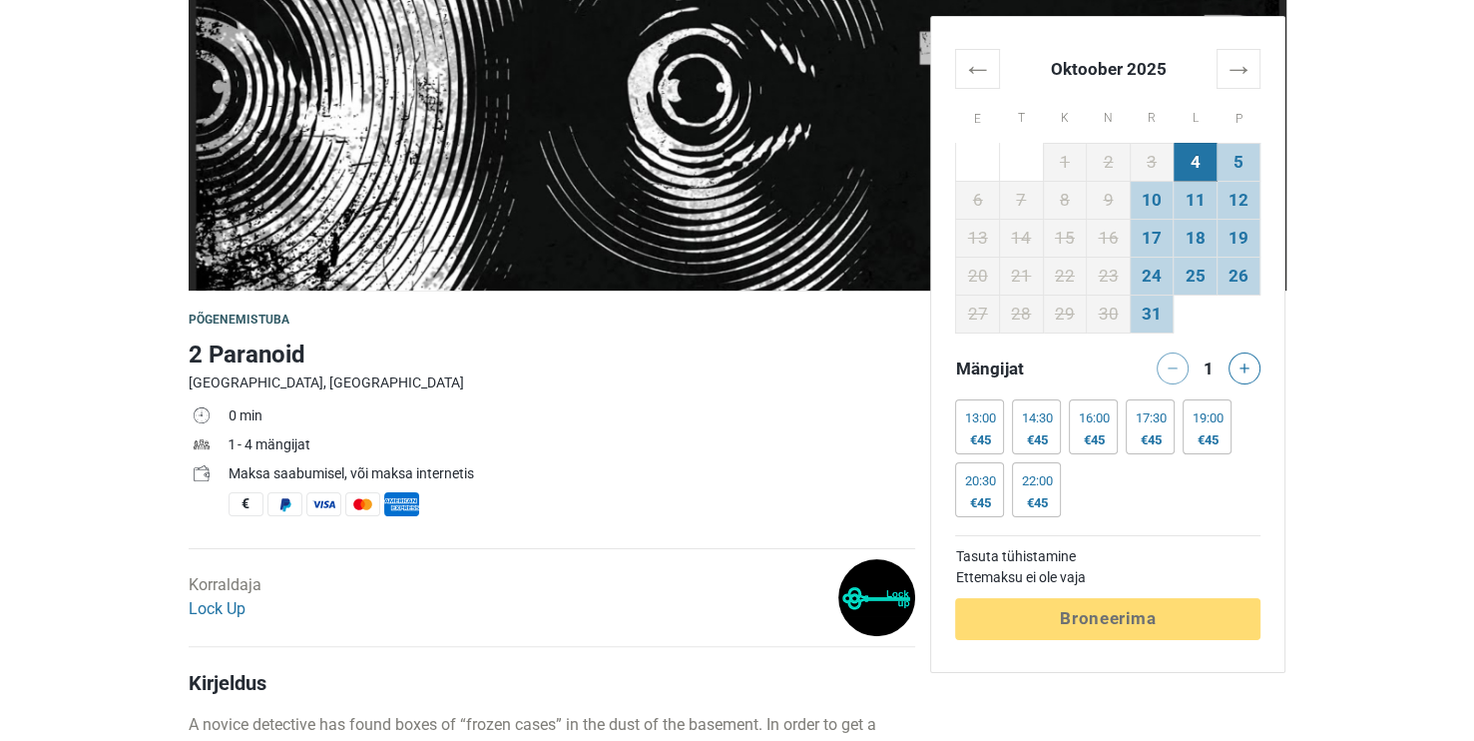
scroll to position [299, 0]
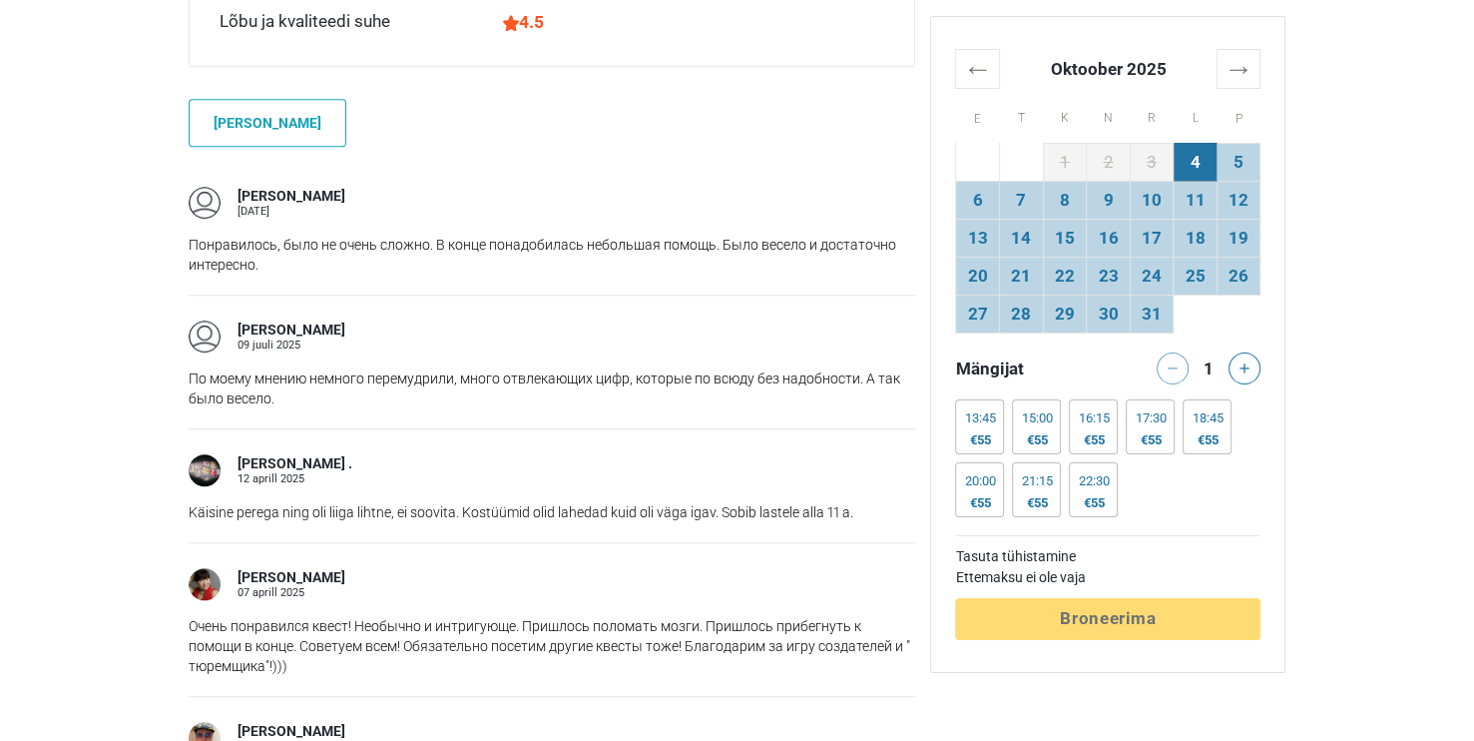
scroll to position [1797, 0]
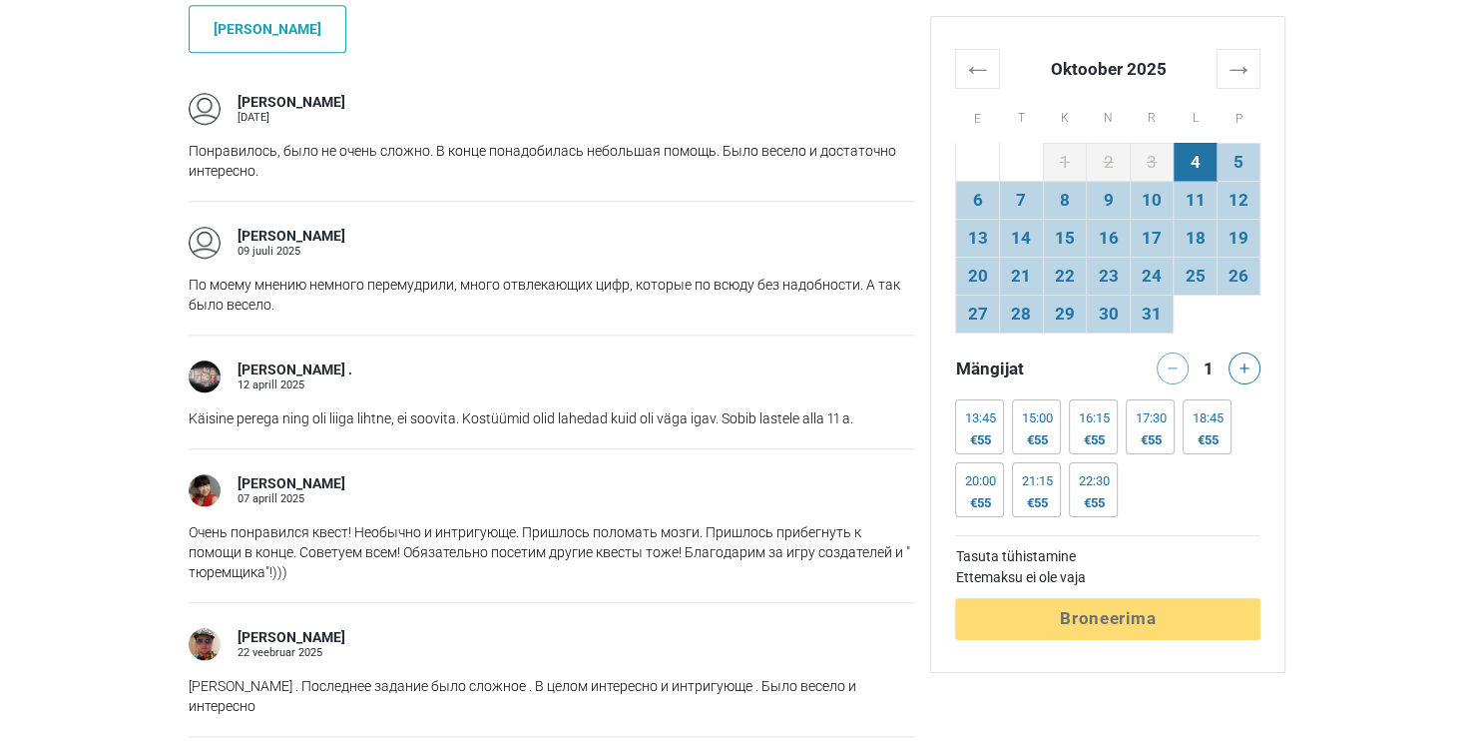
drag, startPoint x: 598, startPoint y: 237, endPoint x: 577, endPoint y: 220, distance: 27.0
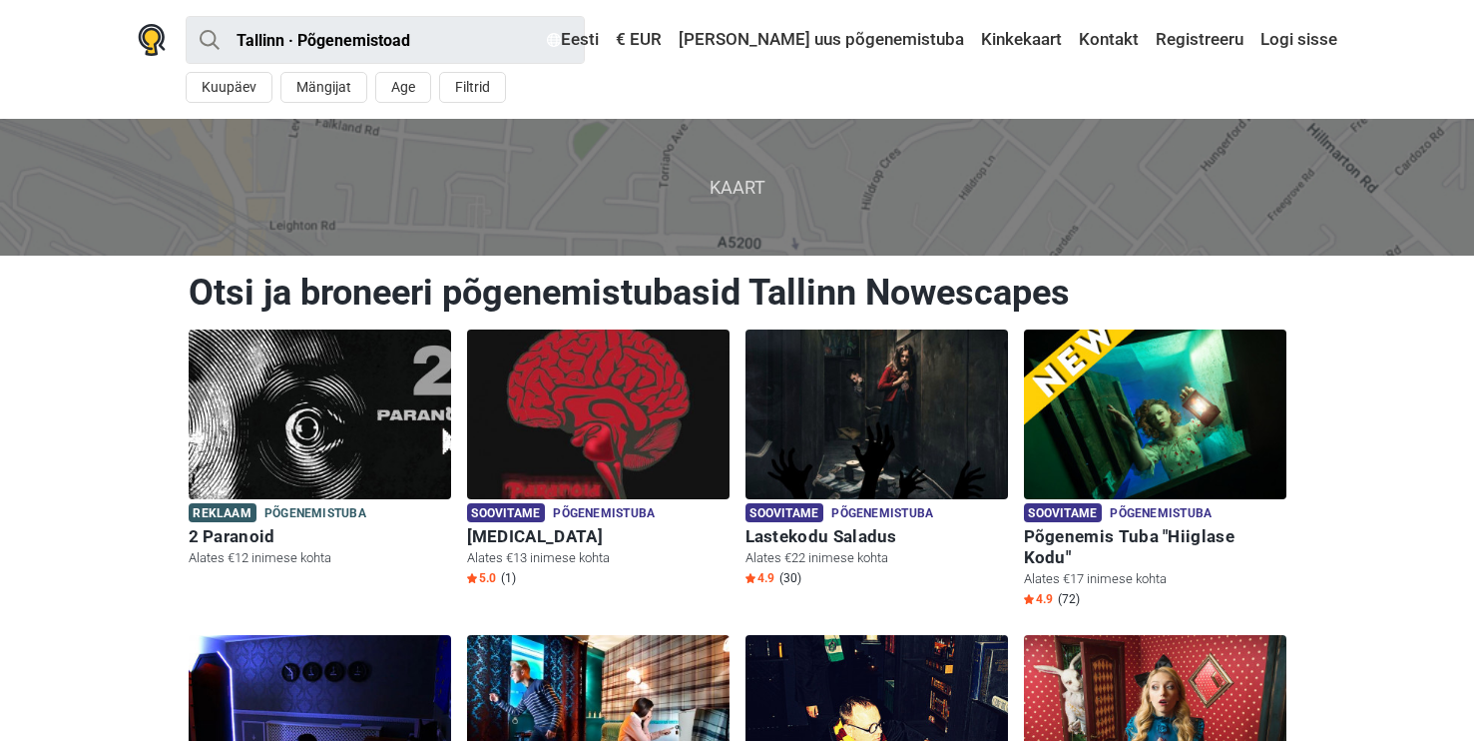
scroll to position [799, 0]
